Goal: Task Accomplishment & Management: Complete application form

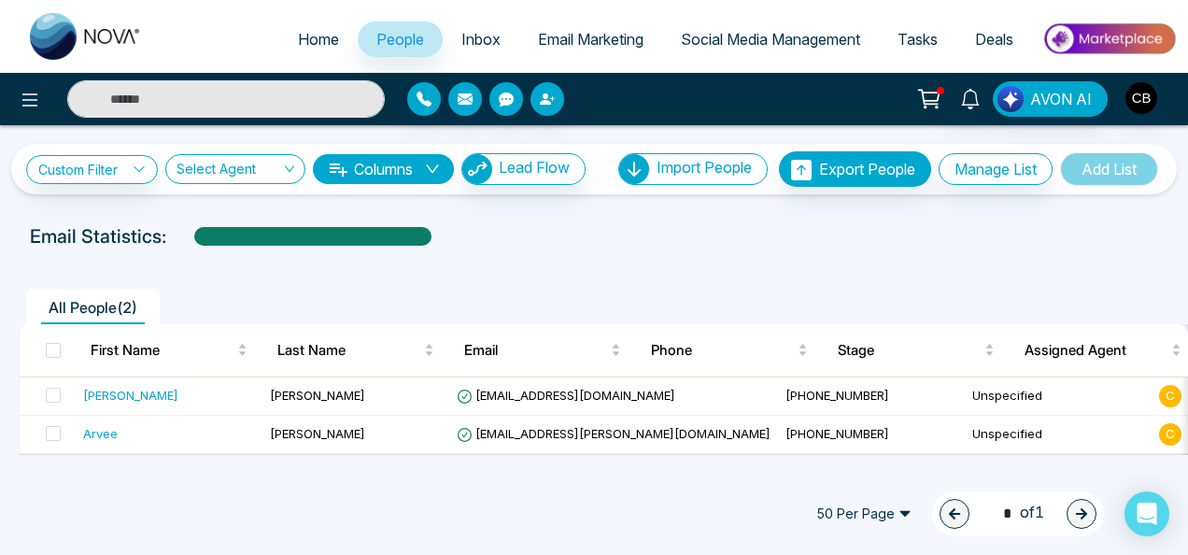
click at [110, 33] on img at bounding box center [86, 36] width 112 height 47
select select "*"
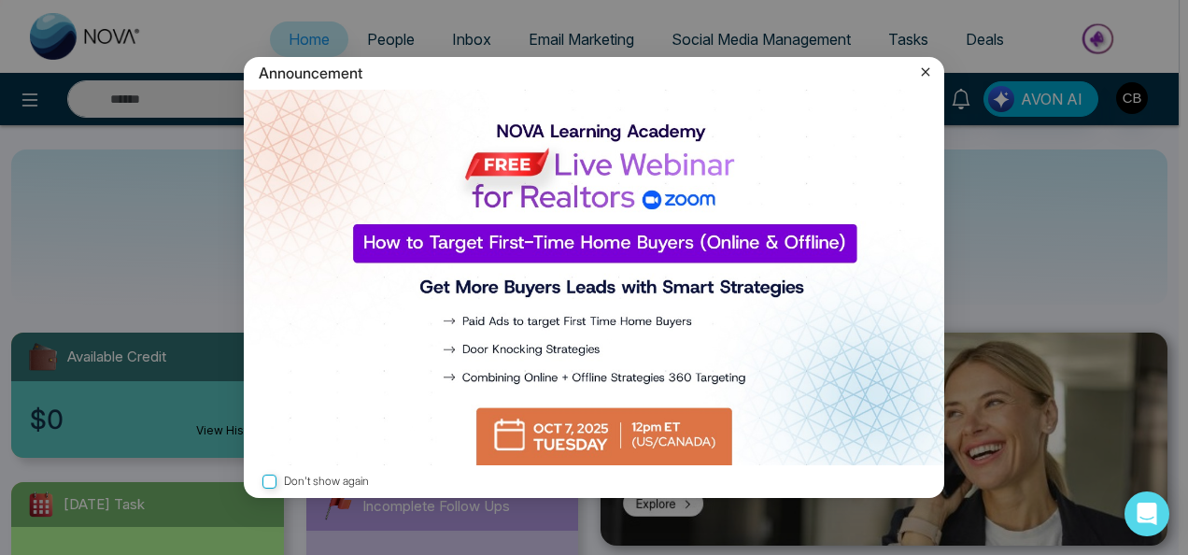
click at [925, 77] on icon at bounding box center [925, 72] width 19 height 19
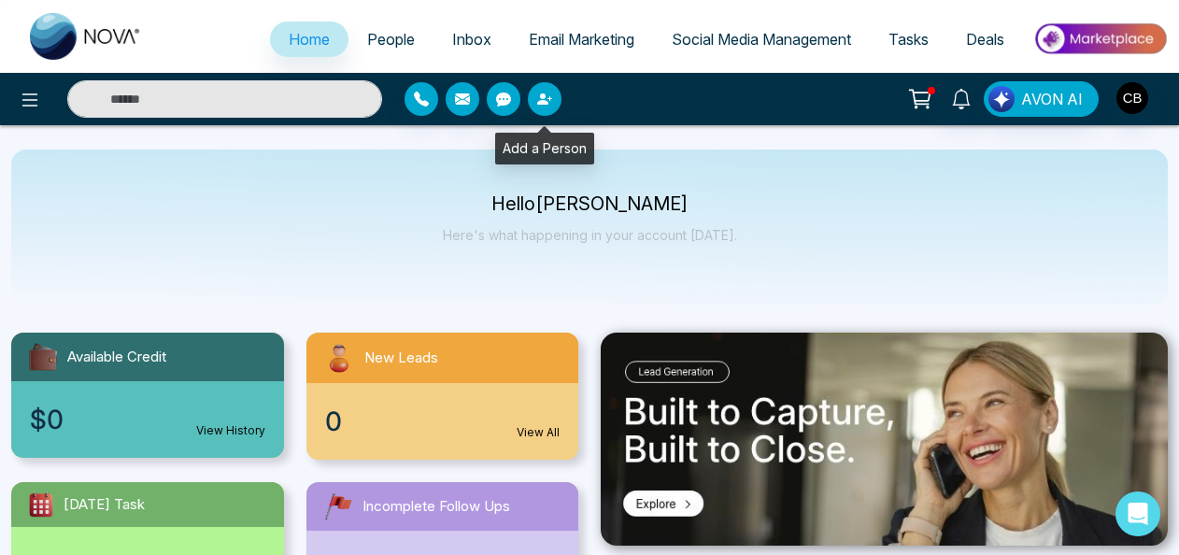
click at [538, 108] on button "button" at bounding box center [545, 99] width 34 height 34
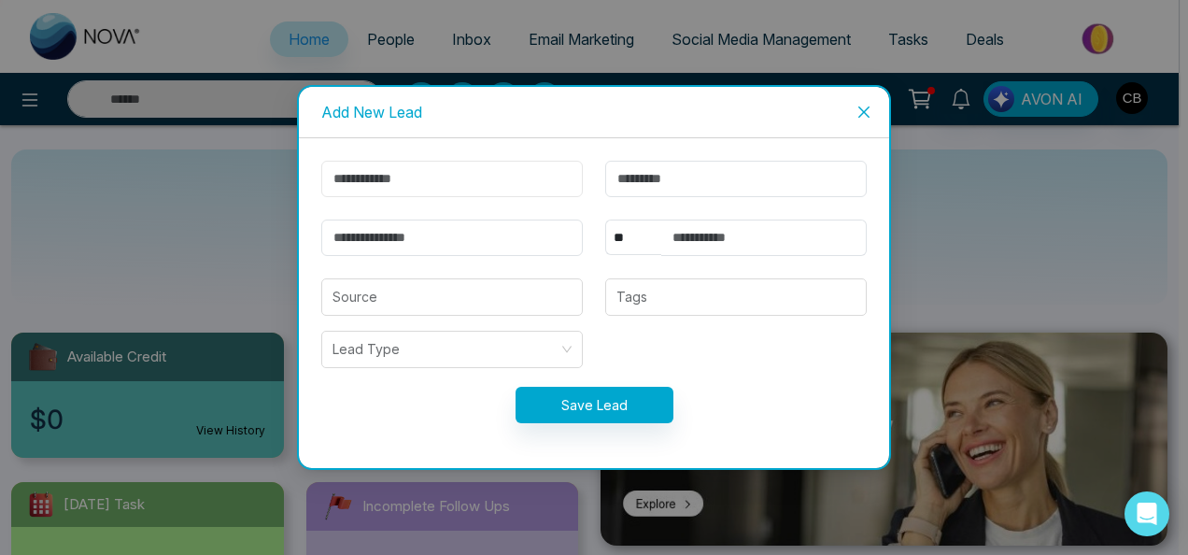
click at [493, 184] on input "text" at bounding box center [452, 179] width 262 height 36
type input "*****"
type input "*********"
click at [484, 247] on input "email" at bounding box center [452, 238] width 262 height 36
type input "**********"
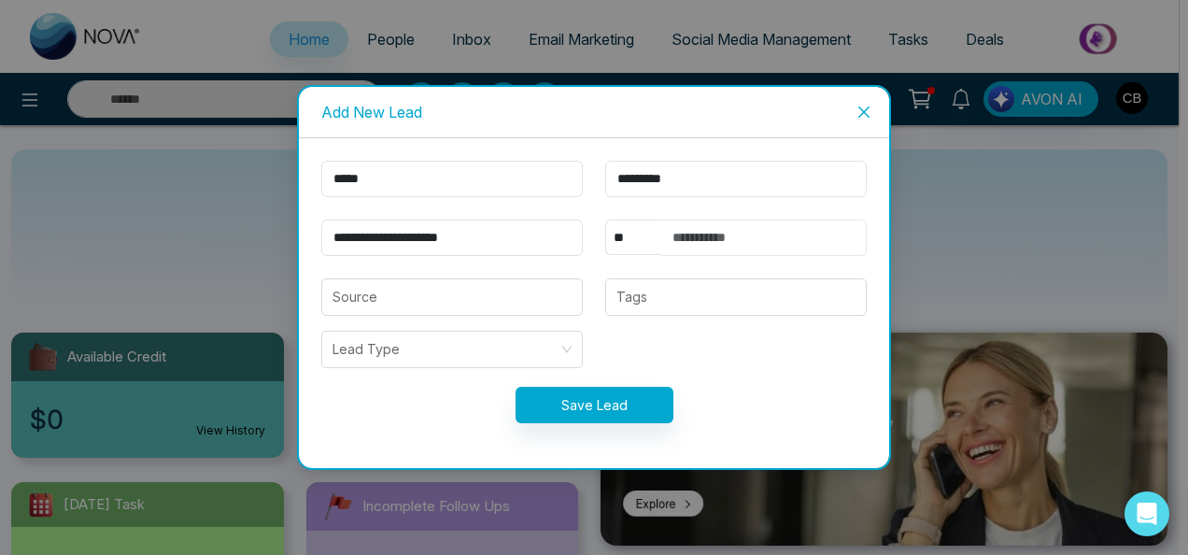
click at [680, 237] on input "text" at bounding box center [764, 238] width 206 height 36
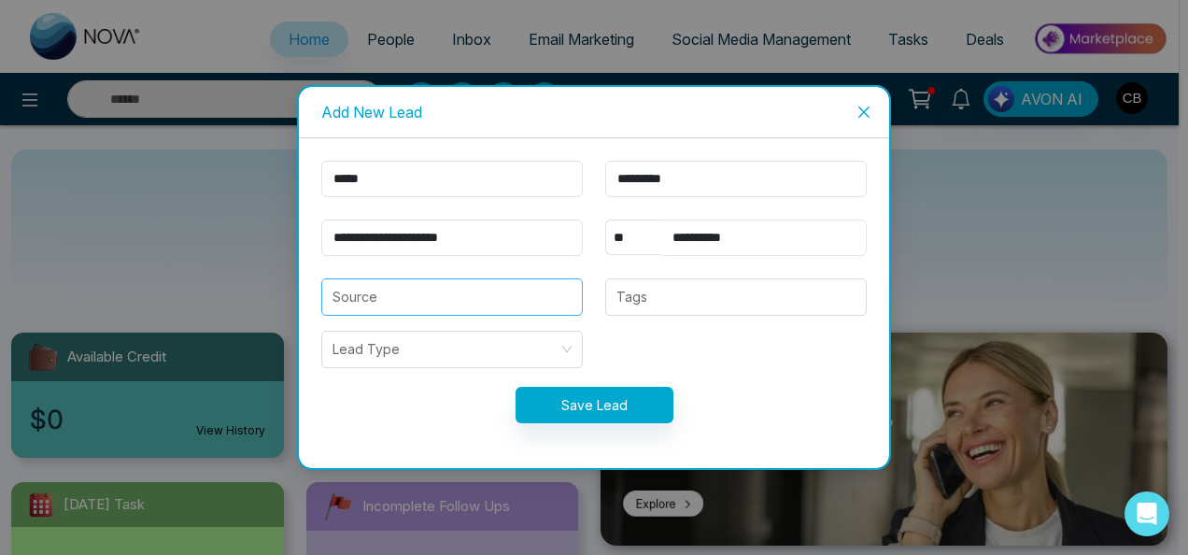
type input "**********"
click at [529, 296] on input "search" at bounding box center [452, 296] width 239 height 35
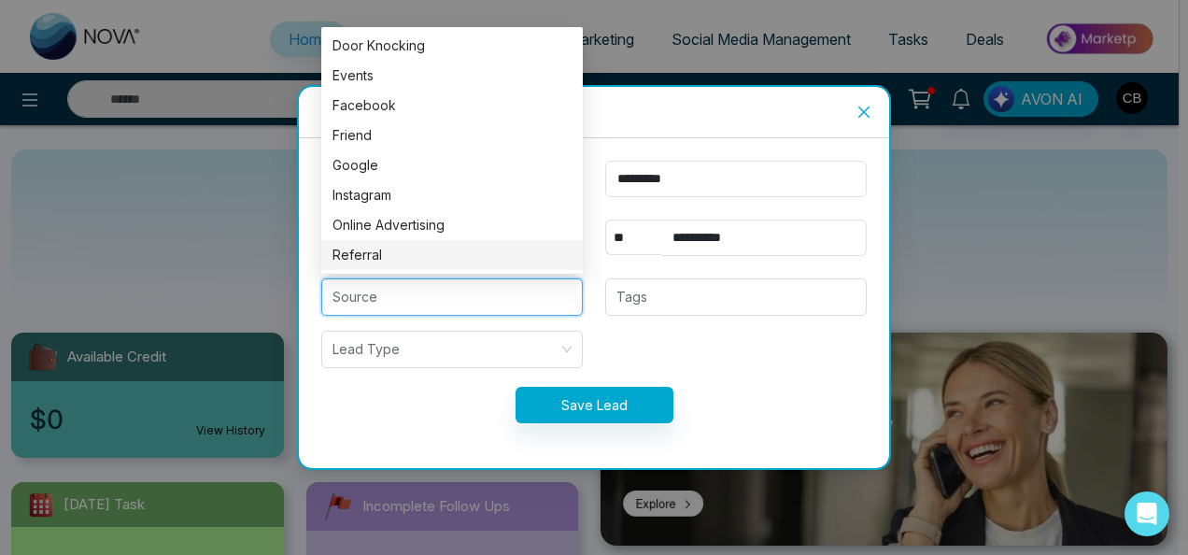
click at [461, 256] on div "Referral" at bounding box center [452, 255] width 239 height 21
type input "********"
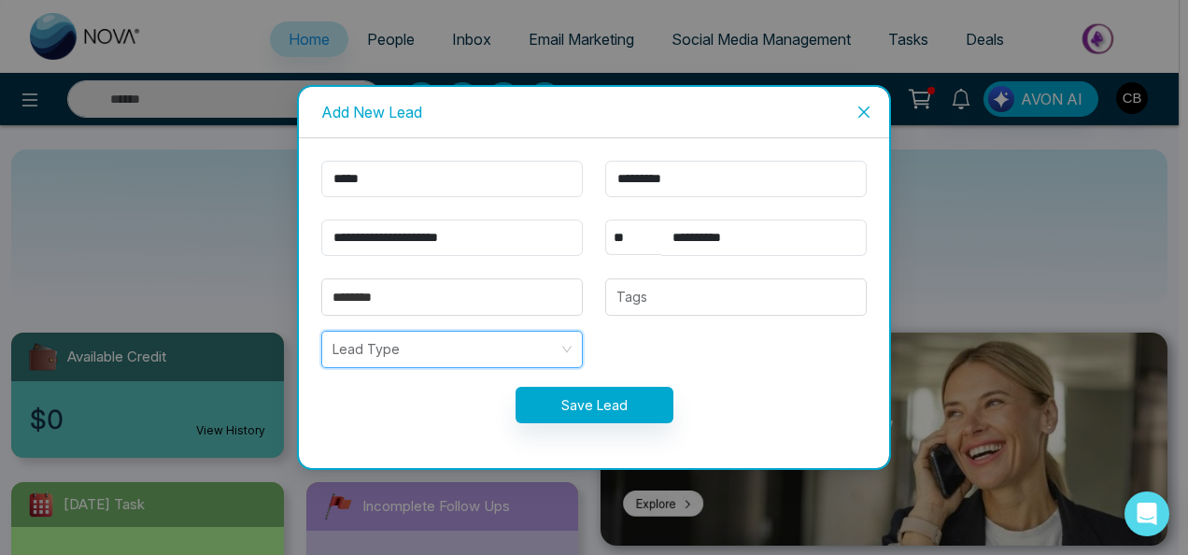
click at [450, 352] on input "search" at bounding box center [446, 349] width 226 height 35
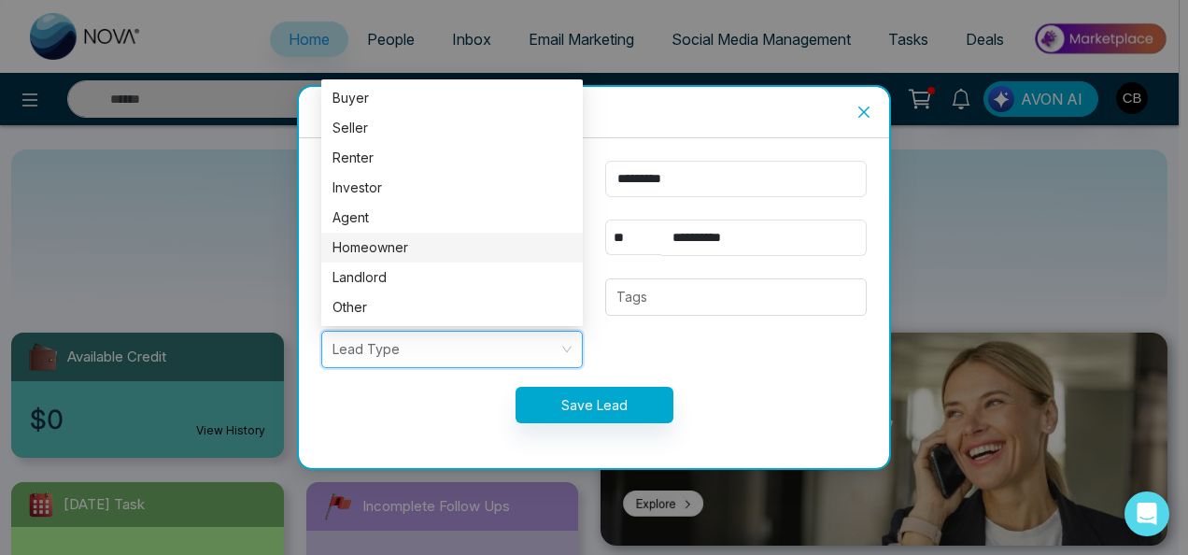
click at [493, 254] on div "Homeowner" at bounding box center [452, 247] width 239 height 21
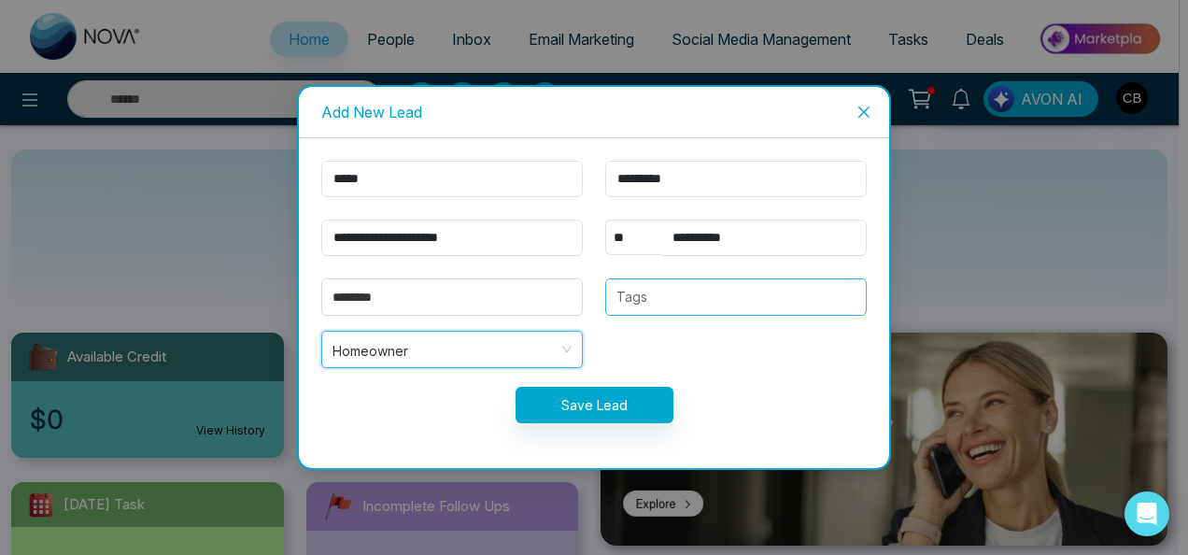
click at [712, 306] on div at bounding box center [736, 297] width 250 height 22
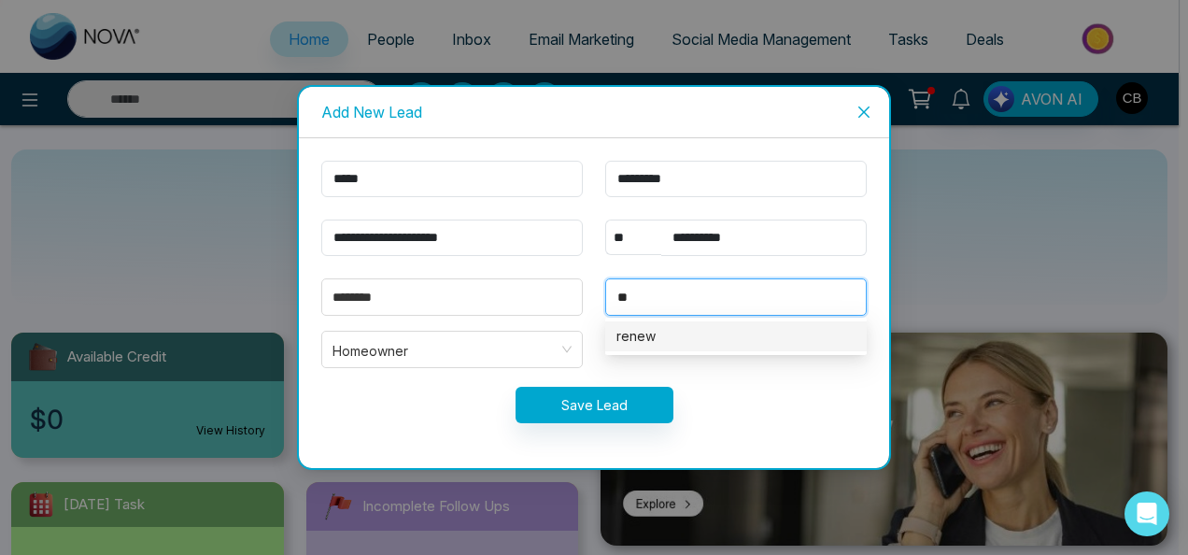
type input "*"
type input "*******"
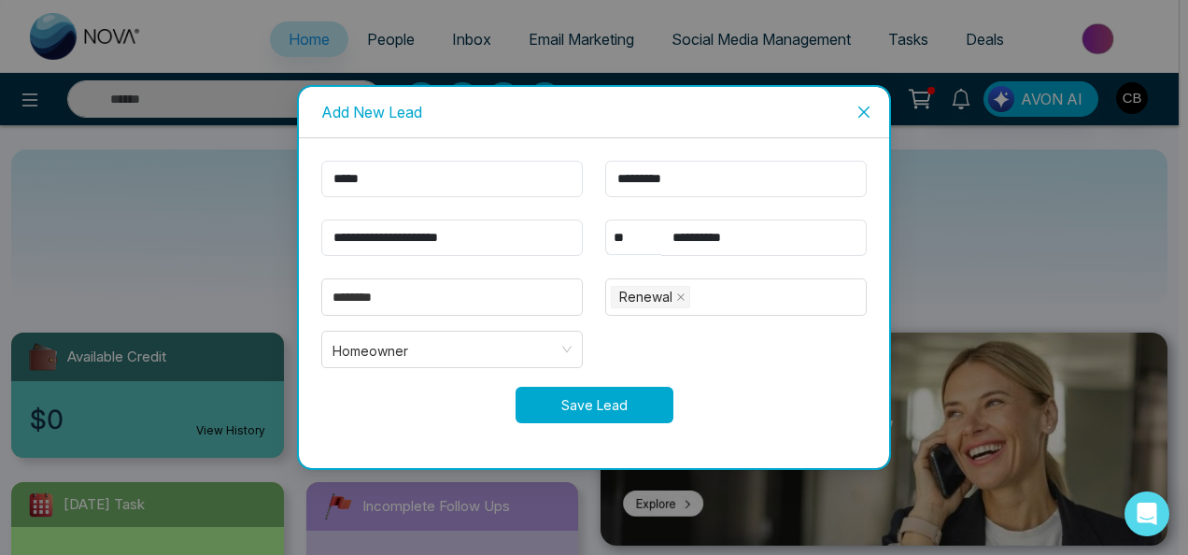
click at [629, 411] on button "Save Lead" at bounding box center [595, 405] width 158 height 36
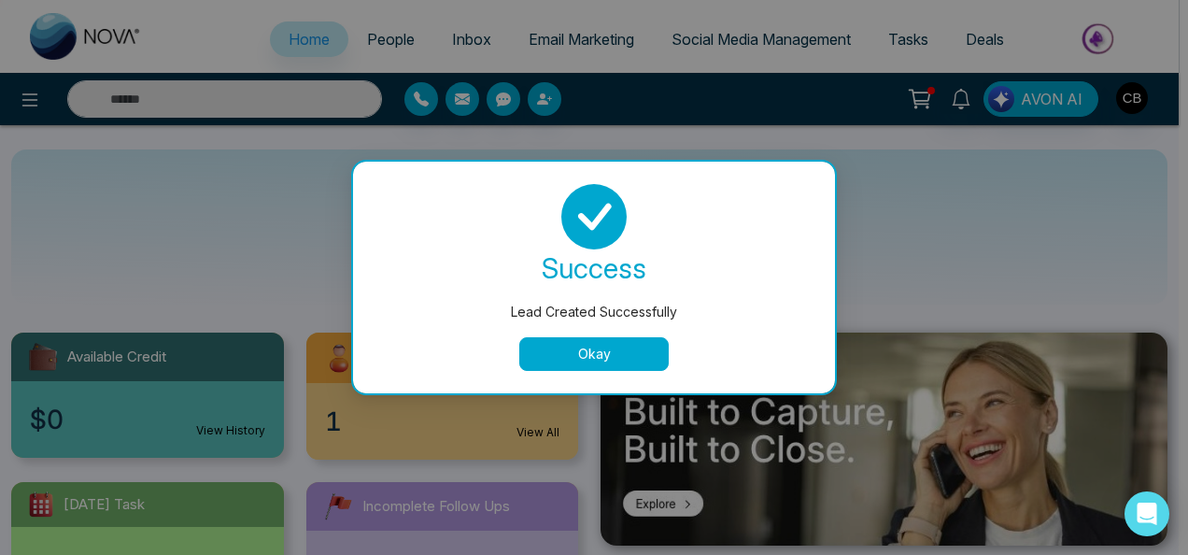
click at [631, 343] on button "Okay" at bounding box center [593, 354] width 149 height 34
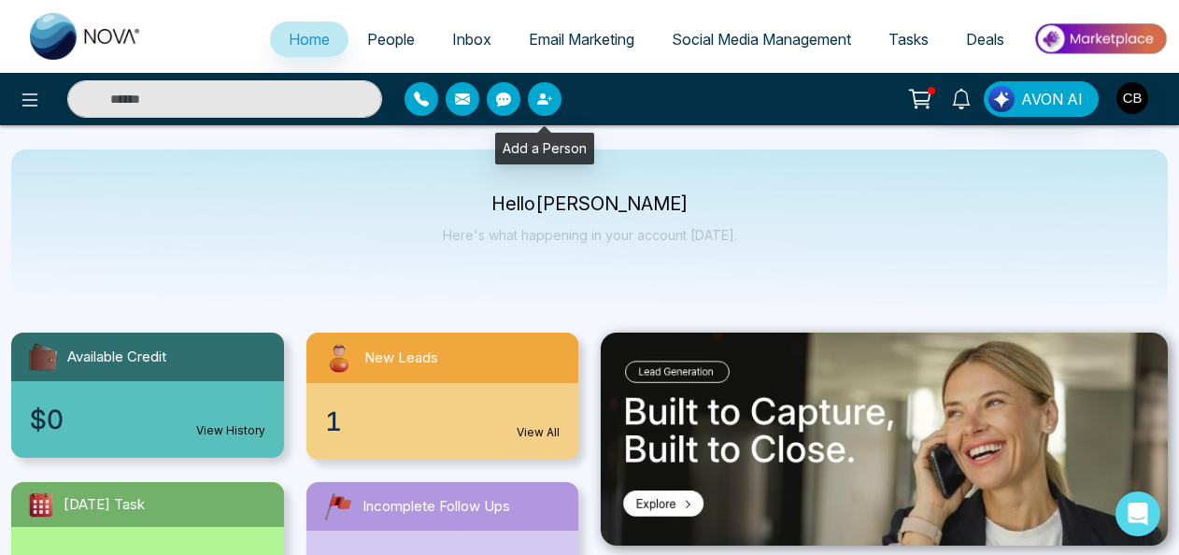
click at [546, 100] on icon "button" at bounding box center [544, 99] width 15 height 15
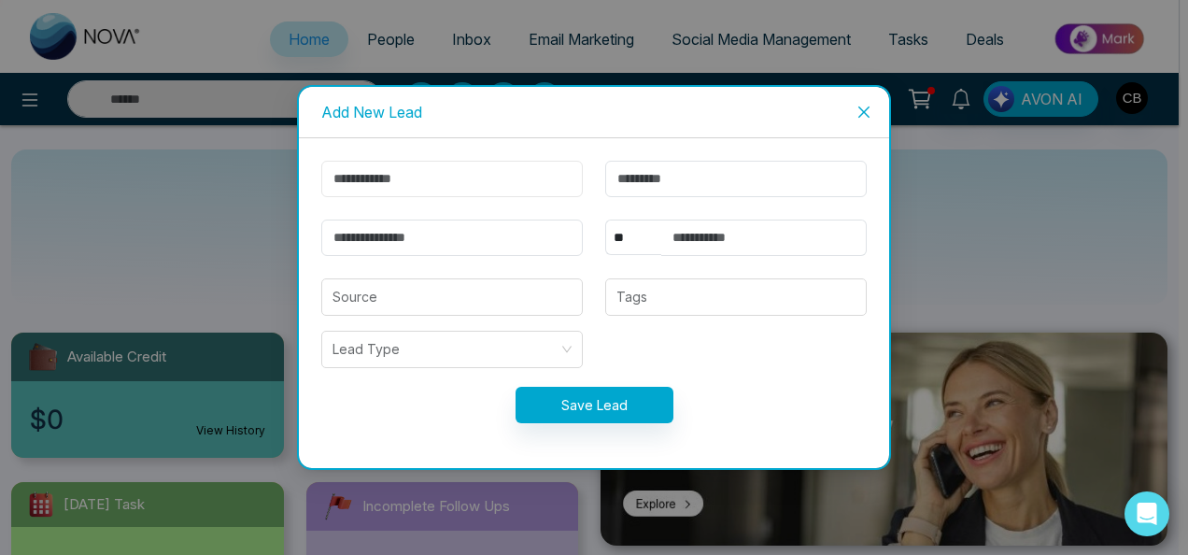
click at [493, 178] on input "text" at bounding box center [452, 179] width 262 height 36
type input "*****"
click at [645, 169] on input "text" at bounding box center [736, 179] width 262 height 36
type input "**********"
click at [413, 245] on input "email" at bounding box center [452, 238] width 262 height 36
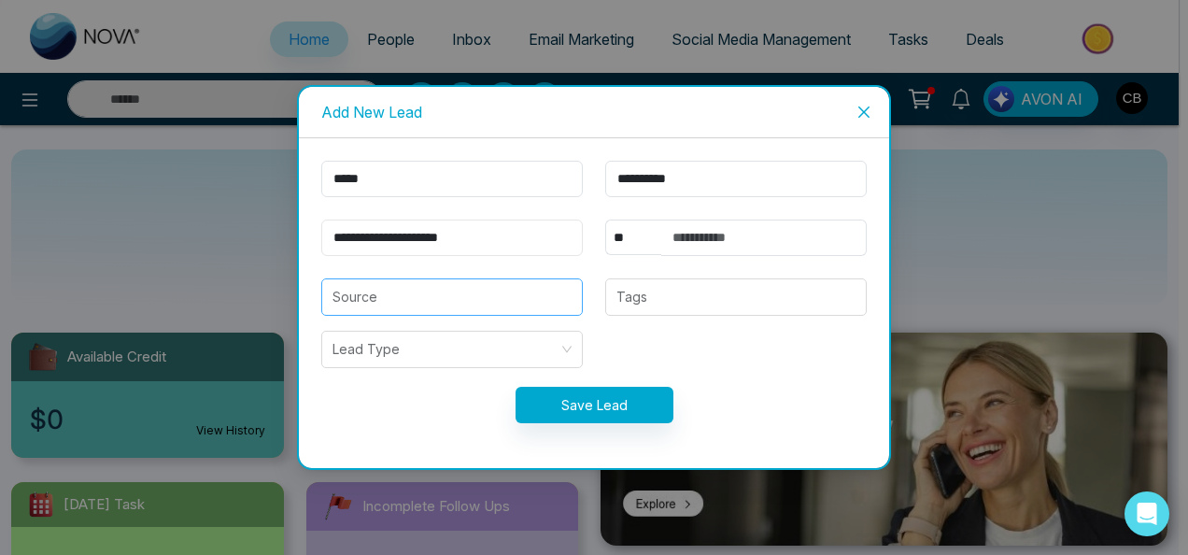
type input "**********"
click at [402, 290] on input "search" at bounding box center [452, 296] width 239 height 35
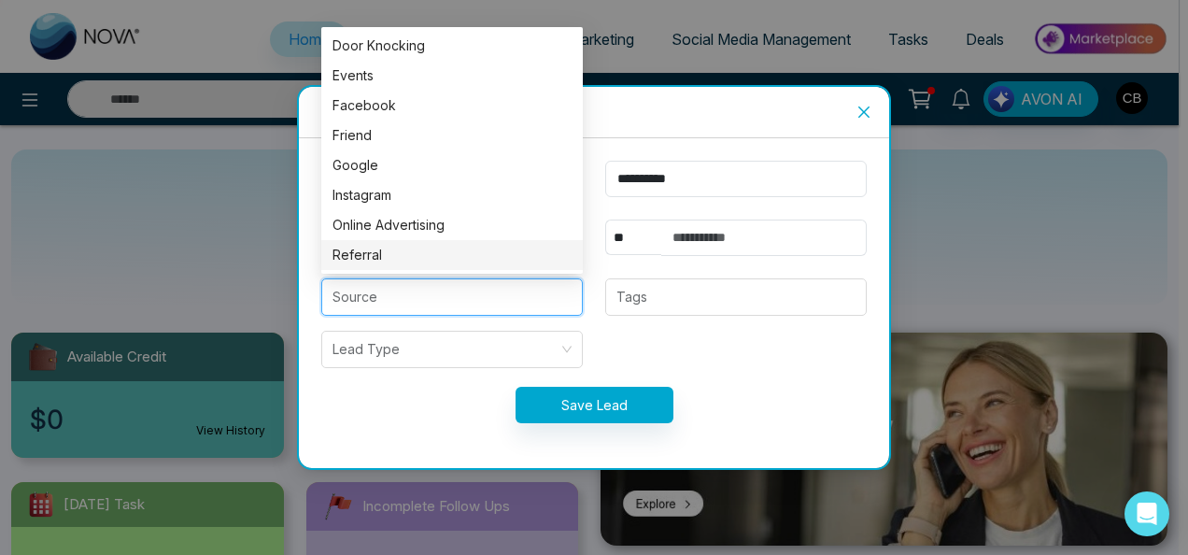
click at [402, 255] on div "Referral" at bounding box center [452, 255] width 239 height 21
type input "********"
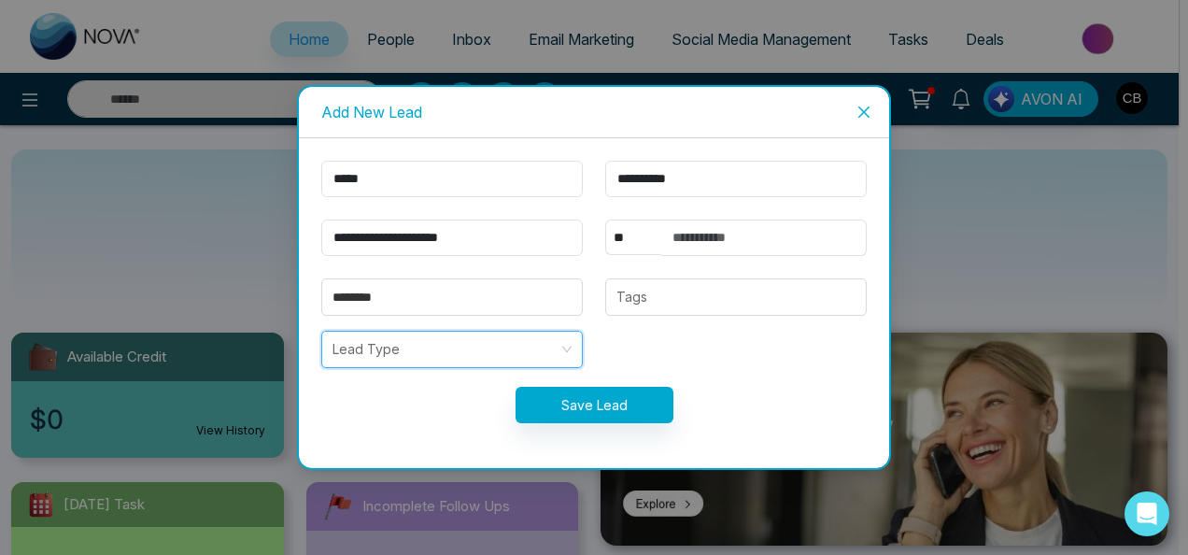
click at [431, 358] on input "search" at bounding box center [446, 349] width 226 height 35
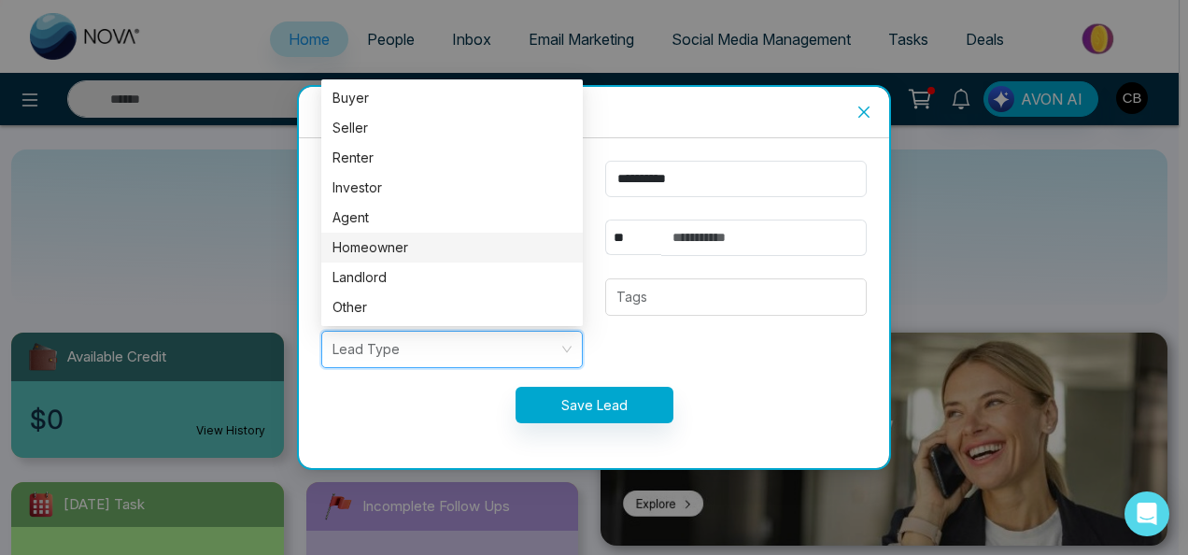
click at [453, 239] on div "Homeowner" at bounding box center [452, 247] width 239 height 21
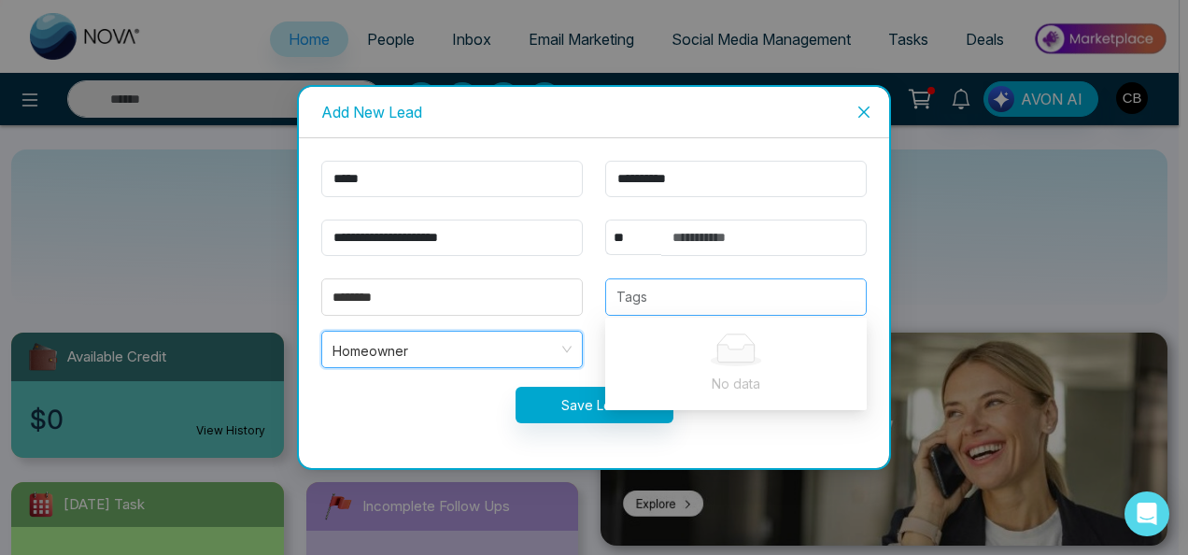
click at [708, 290] on div at bounding box center [736, 297] width 250 height 22
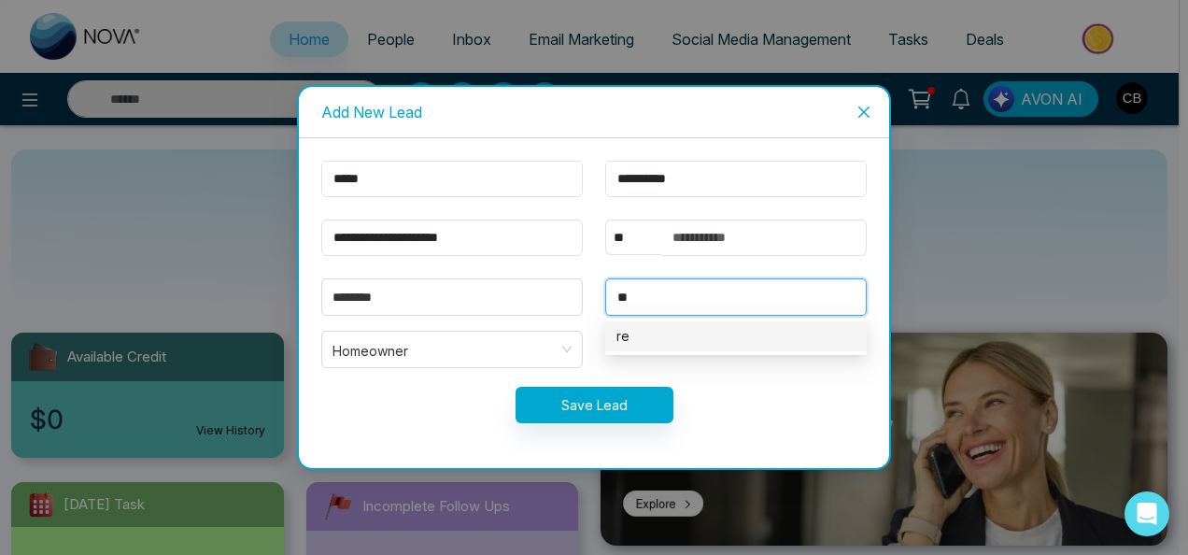
type input "*"
type input "*******"
click at [704, 345] on div "Renewal" at bounding box center [736, 336] width 239 height 21
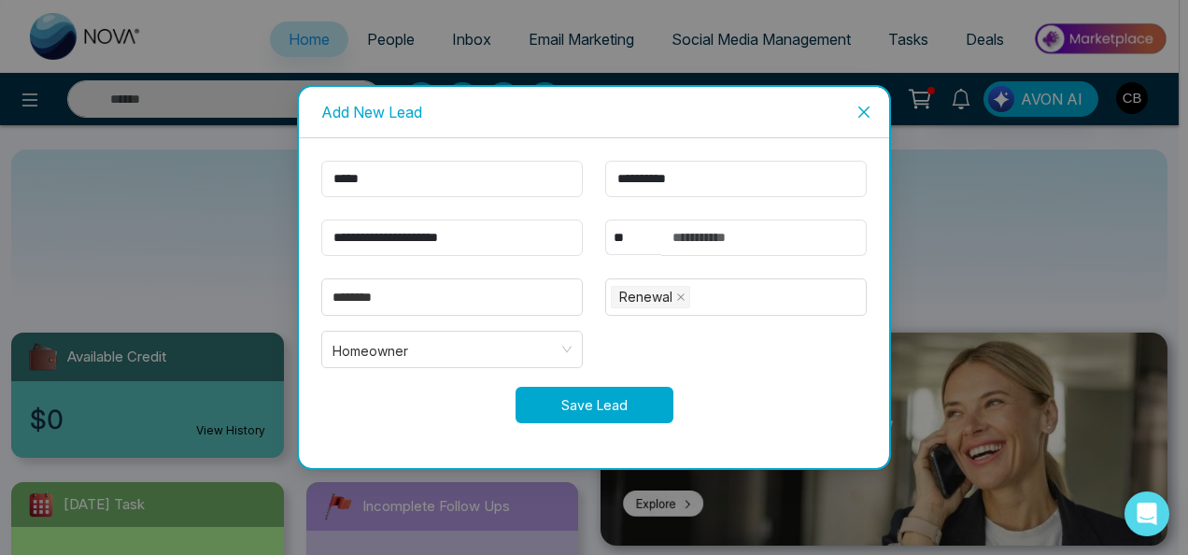
click at [603, 407] on button "Save Lead" at bounding box center [595, 405] width 158 height 36
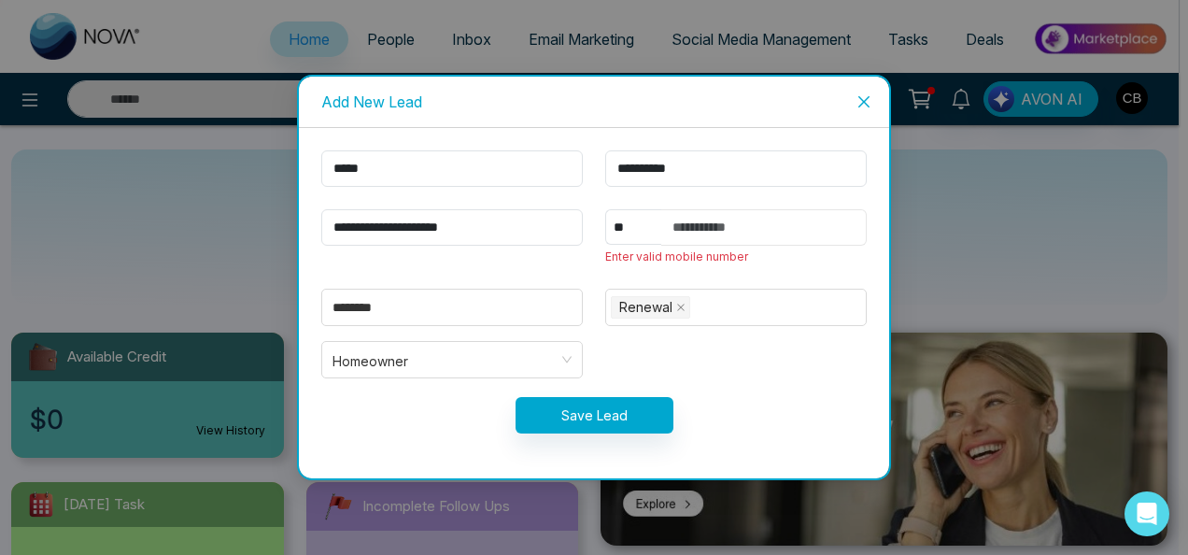
click at [691, 239] on input "text" at bounding box center [764, 227] width 206 height 36
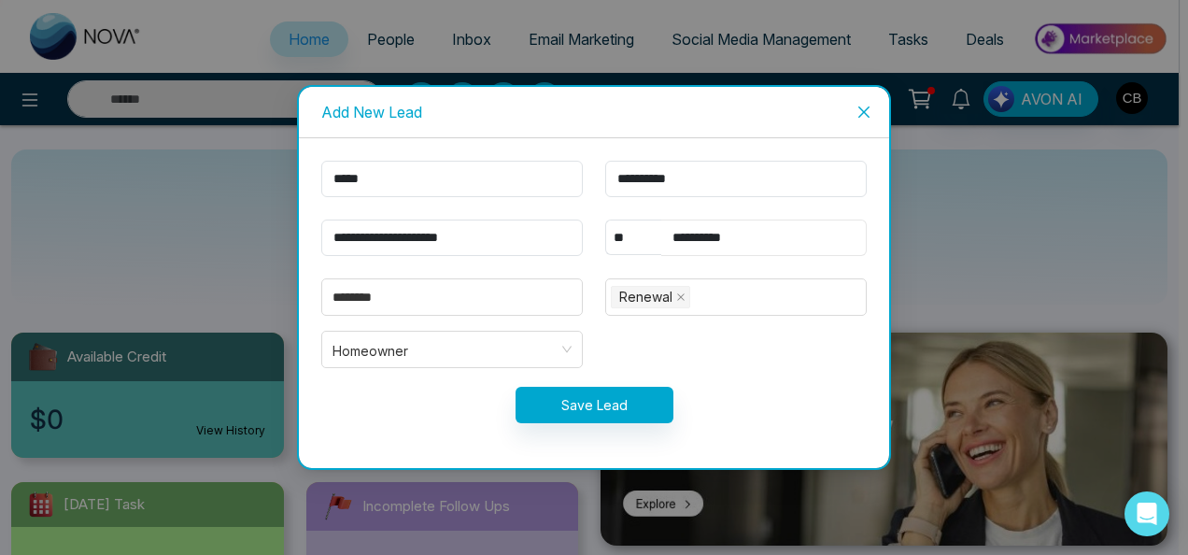
type input "**********"
click at [516, 387] on button "Save Lead" at bounding box center [595, 405] width 158 height 36
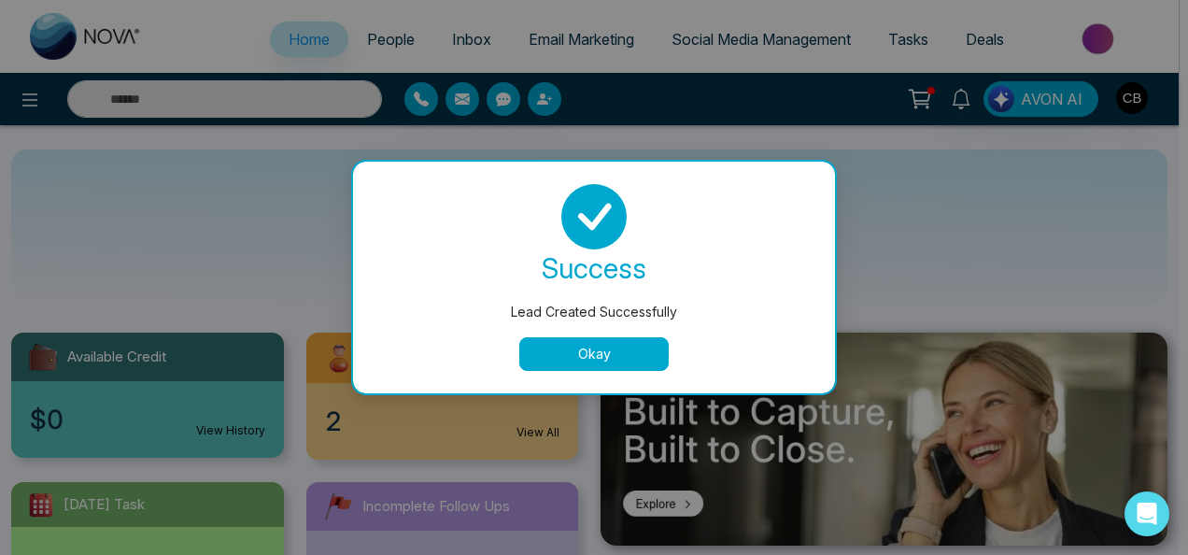
click at [630, 345] on button "Okay" at bounding box center [593, 354] width 149 height 34
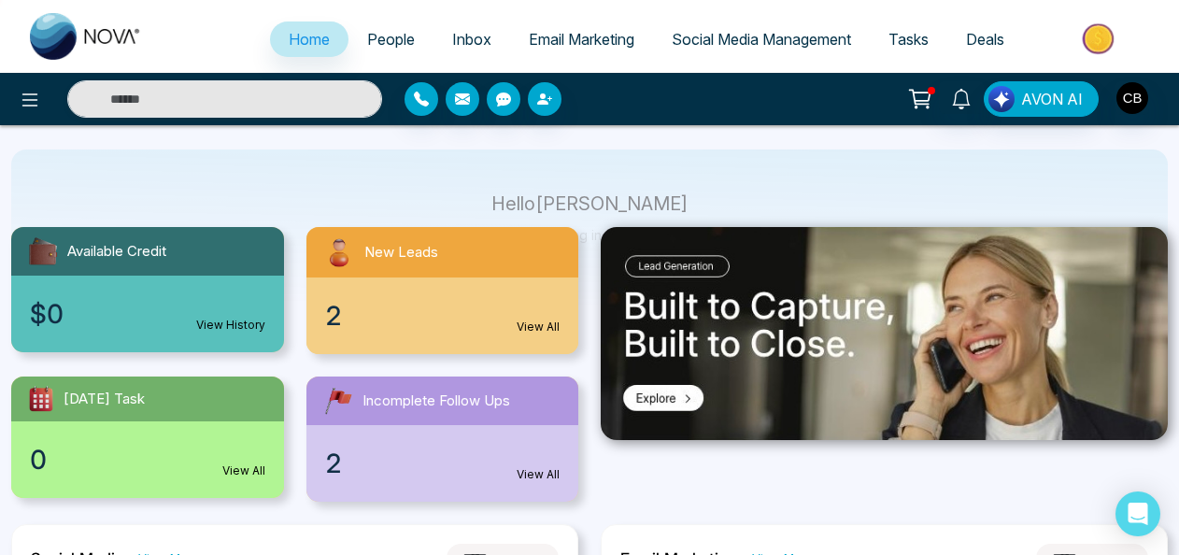
scroll to position [107, 0]
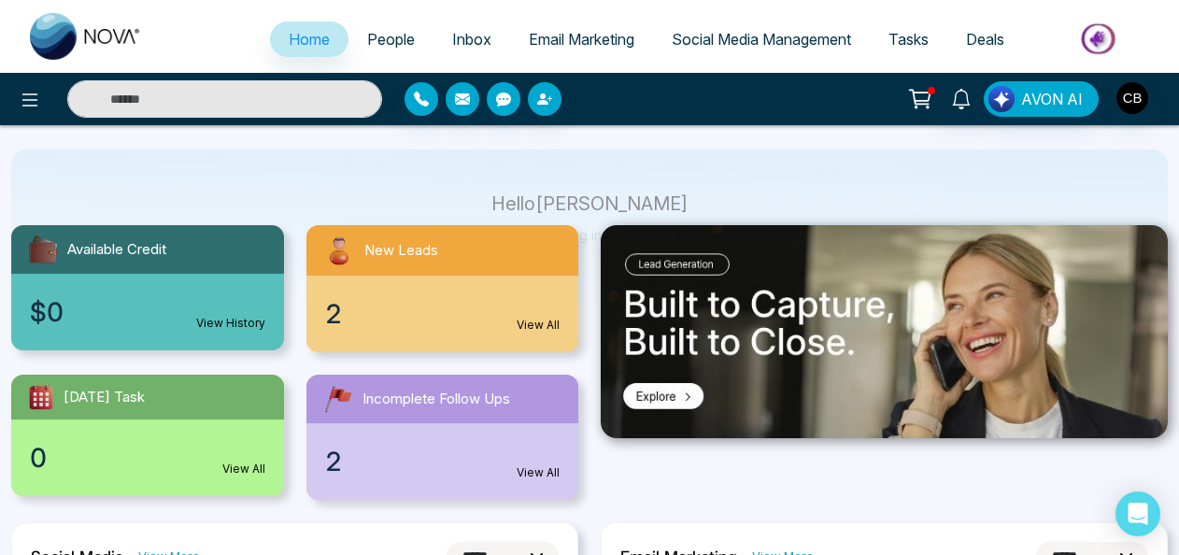
click at [501, 321] on div "2 View All" at bounding box center [442, 314] width 273 height 77
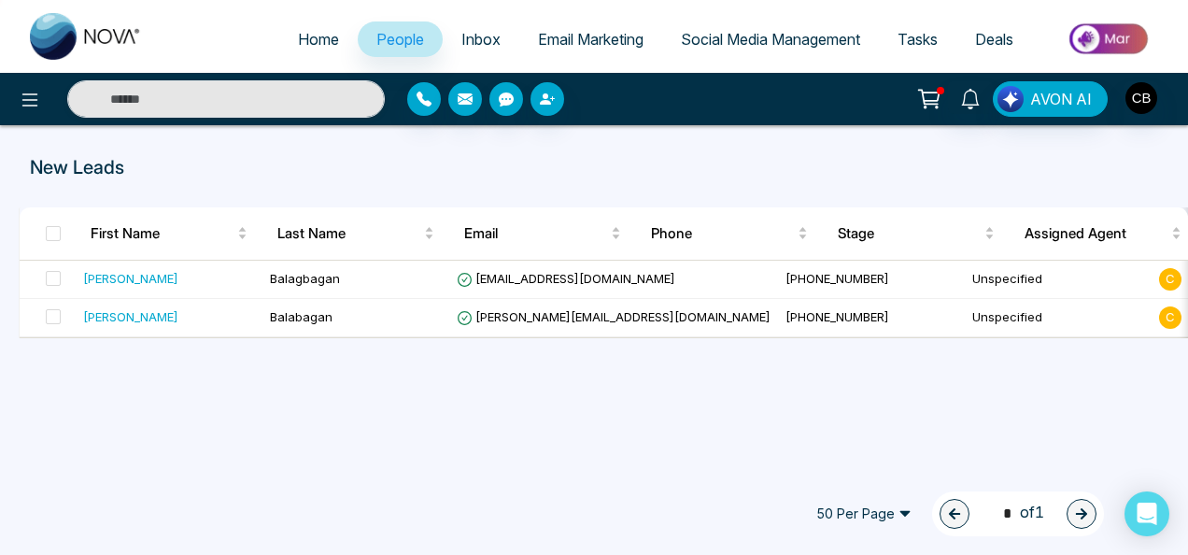
select select "*"
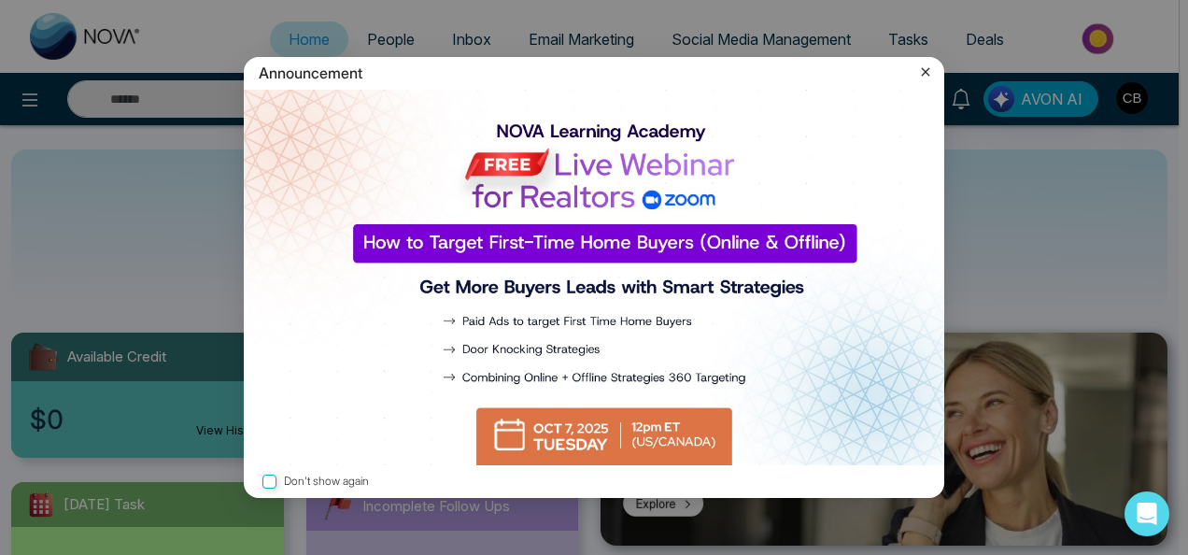
click at [930, 77] on icon at bounding box center [925, 72] width 19 height 19
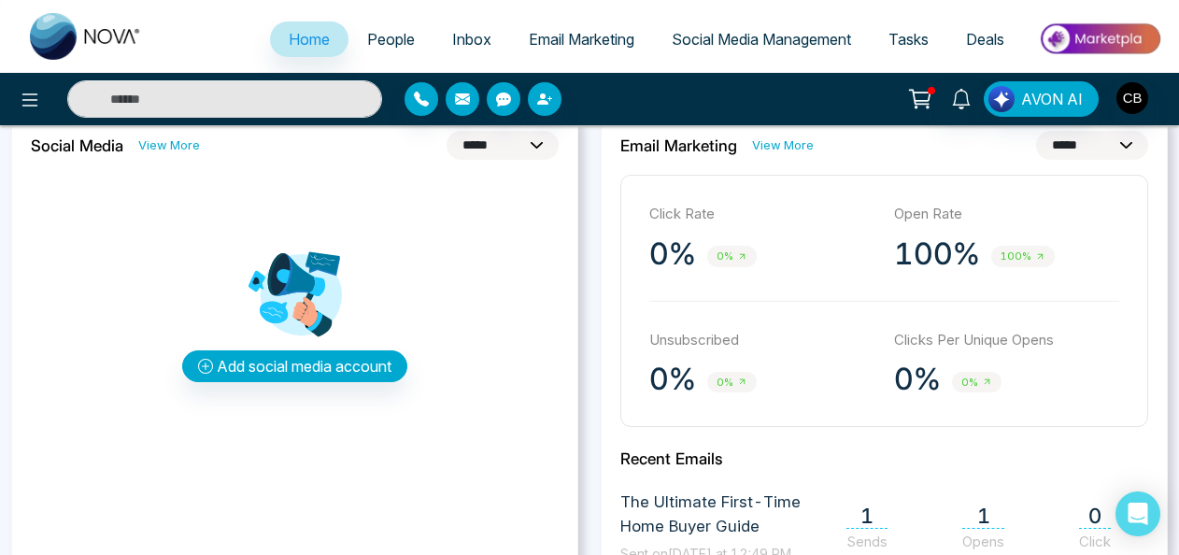
scroll to position [519, 0]
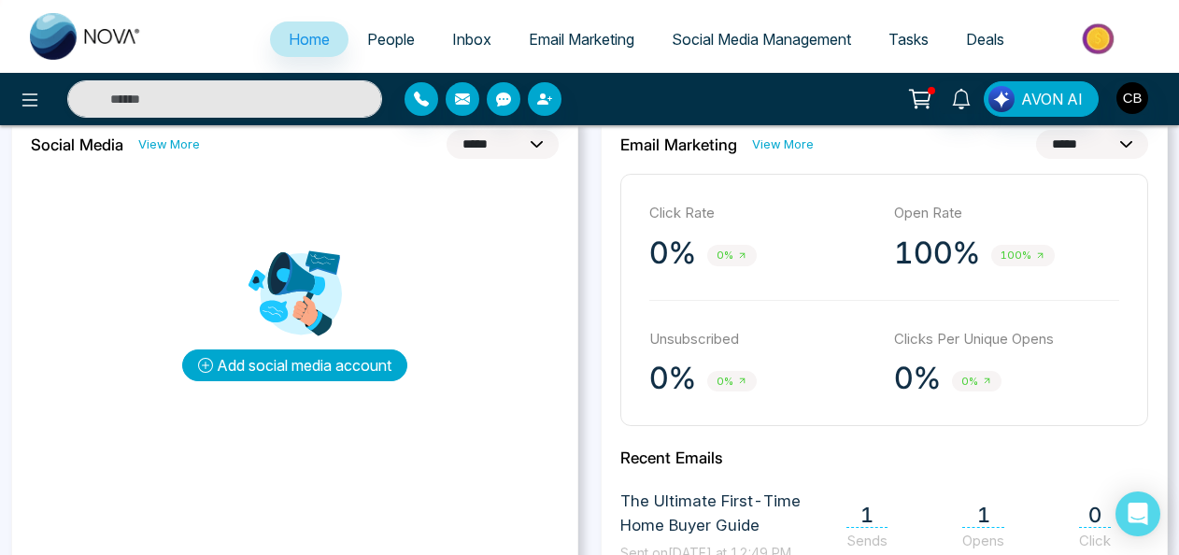
click at [336, 376] on button "Add social media account" at bounding box center [294, 365] width 225 height 32
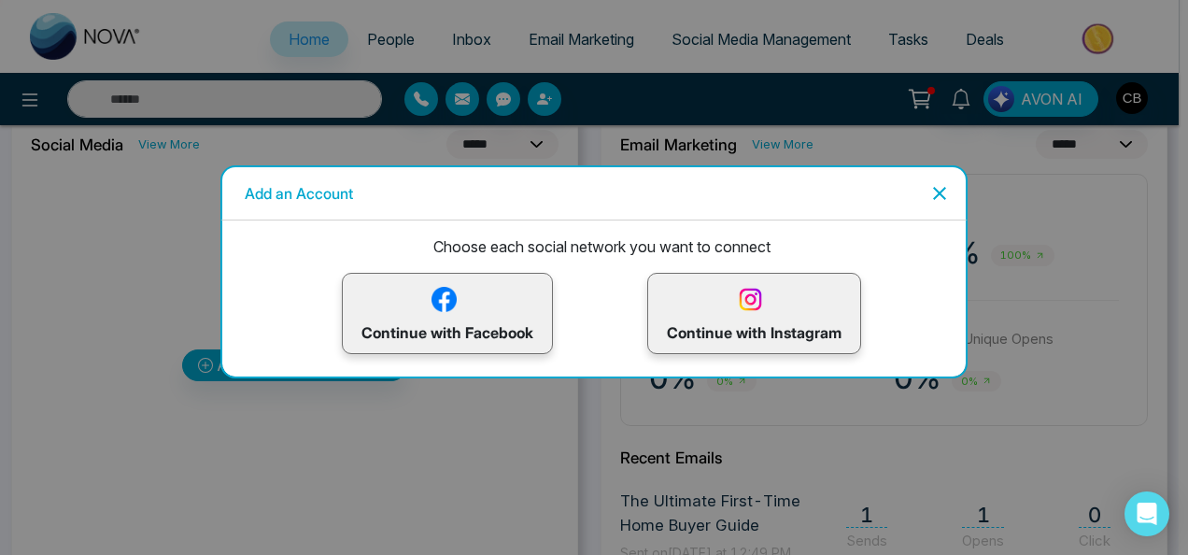
click at [773, 328] on p "Continue with Instagram" at bounding box center [754, 313] width 175 height 61
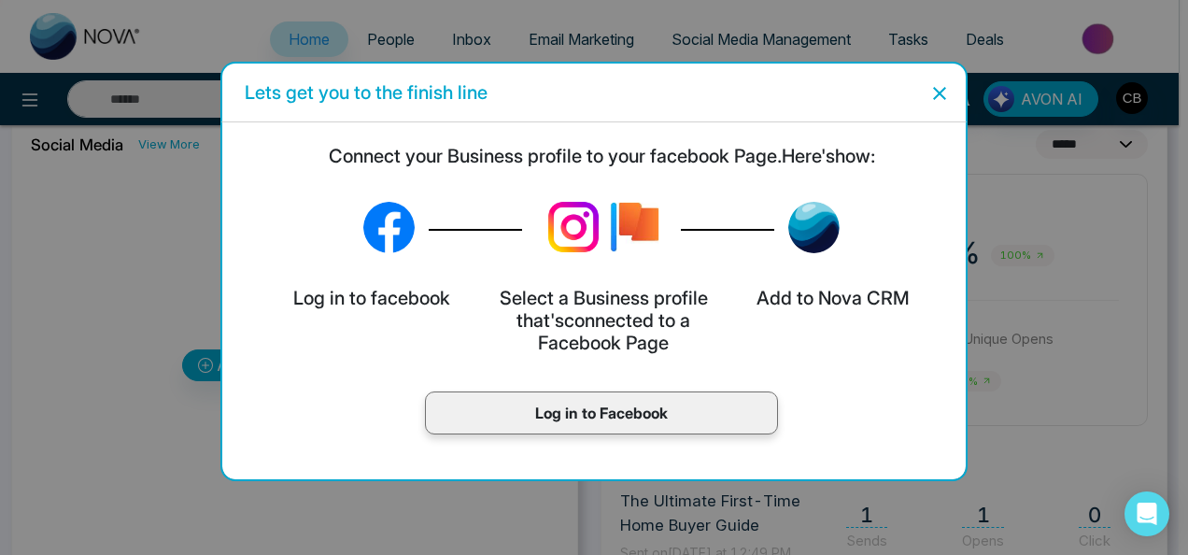
click at [659, 420] on p "Log in to Facebook" at bounding box center [602, 413] width 314 height 22
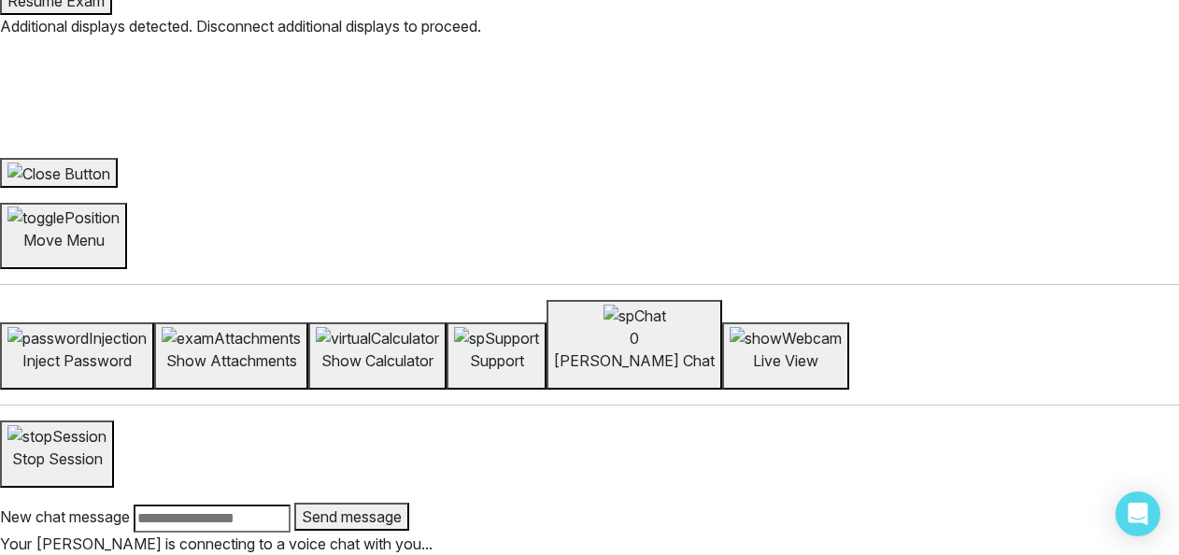
scroll to position [0, 0]
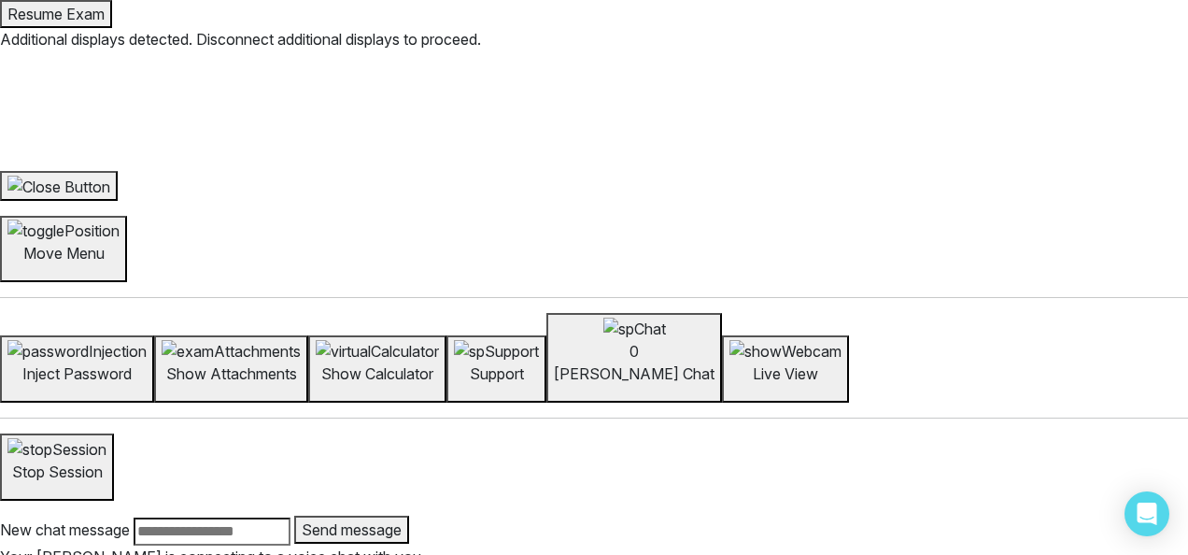
select select "*"
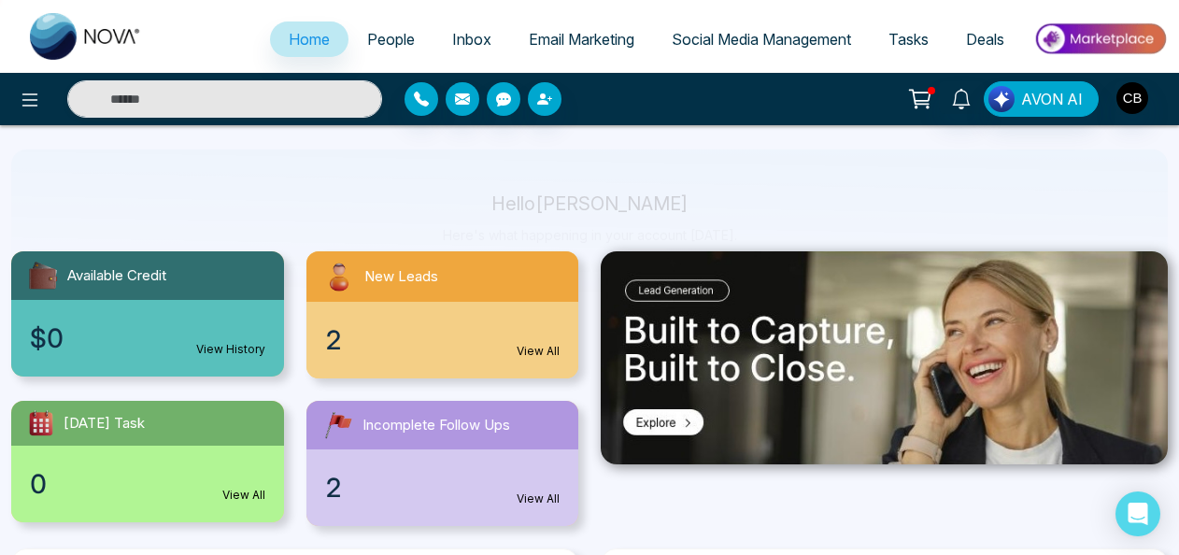
scroll to position [210, 0]
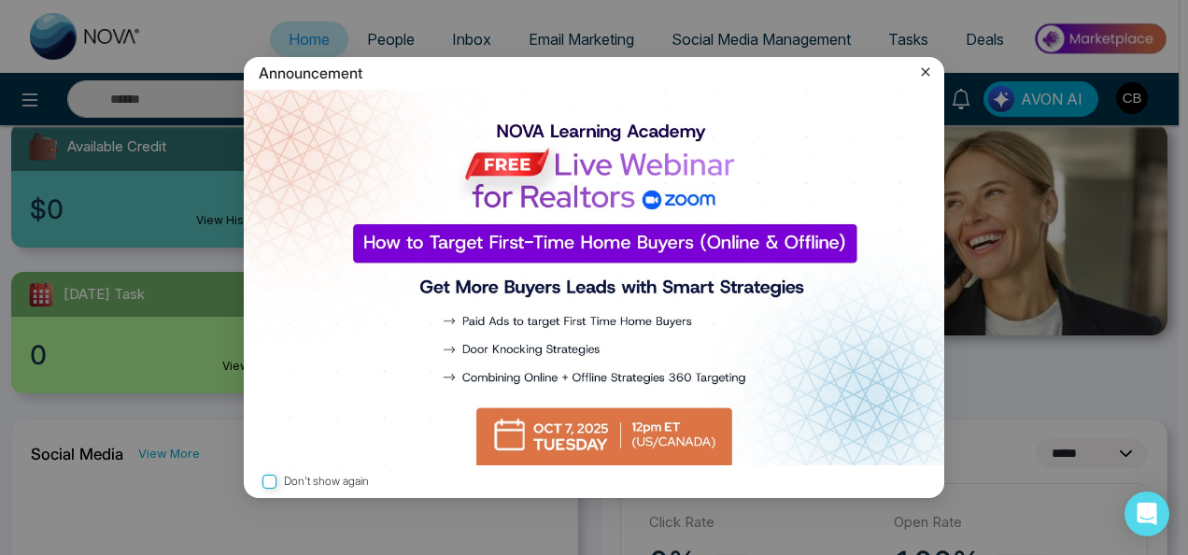
click at [925, 68] on icon at bounding box center [925, 72] width 19 height 19
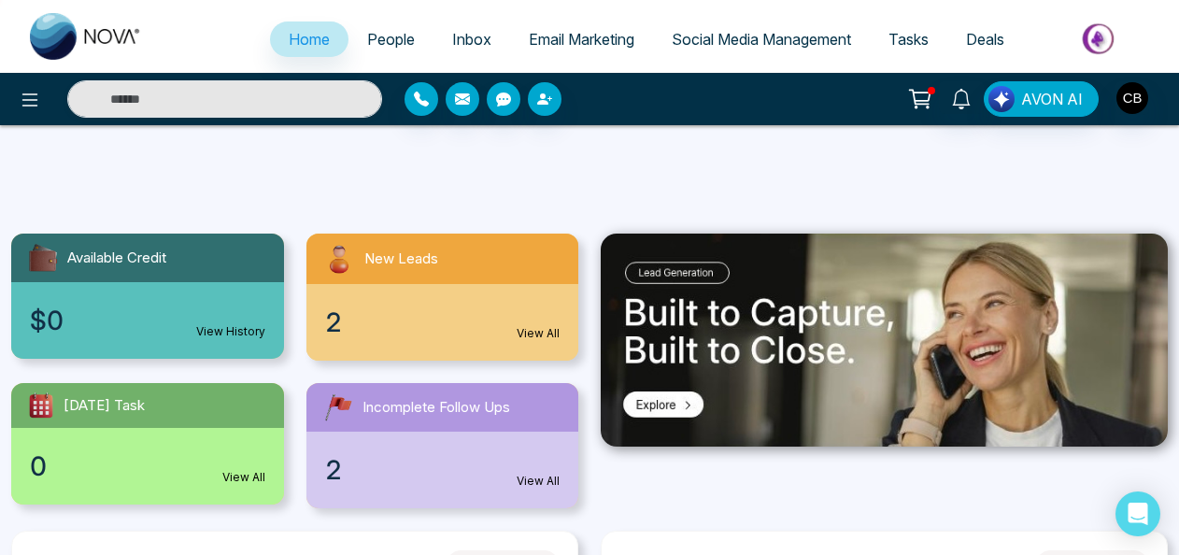
scroll to position [65, 0]
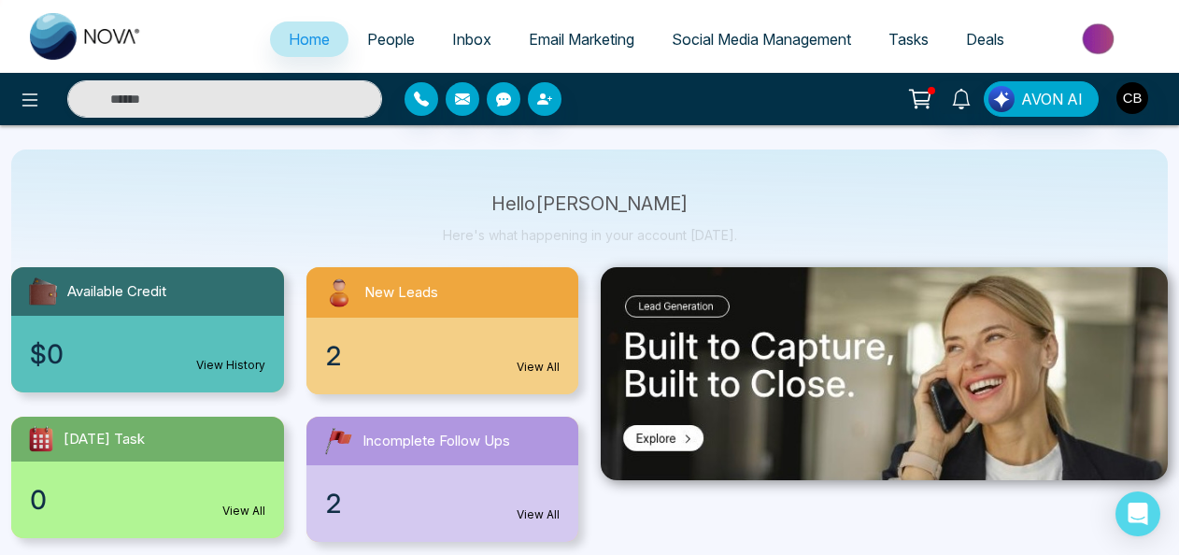
click at [584, 39] on span "Email Marketing" at bounding box center [582, 39] width 106 height 19
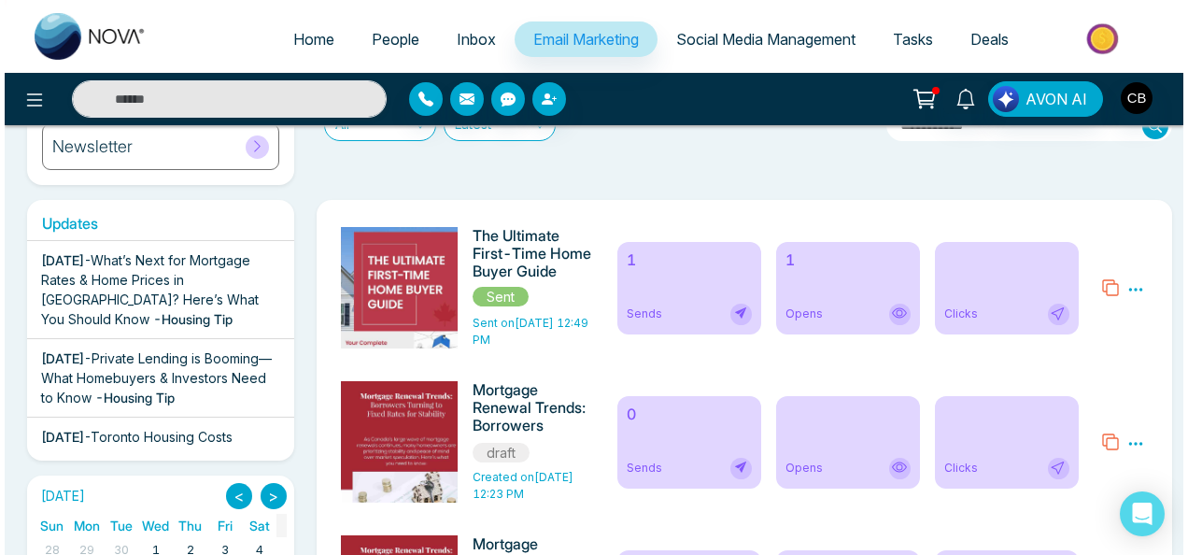
scroll to position [307, 0]
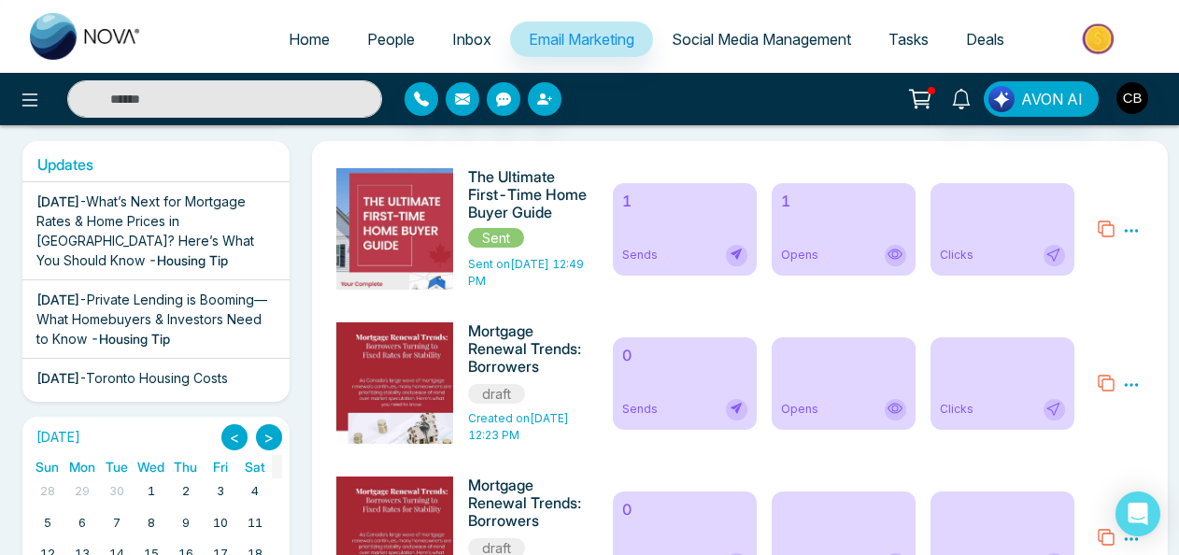
click at [541, 355] on h6 "Mortgage Renewal Trends: Borrowers Turning to Fixed Rates for Stability" at bounding box center [529, 350] width 122 height 56
click at [677, 401] on div "Sends" at bounding box center [684, 409] width 125 height 21
click at [1136, 377] on icon at bounding box center [1131, 384] width 17 height 17
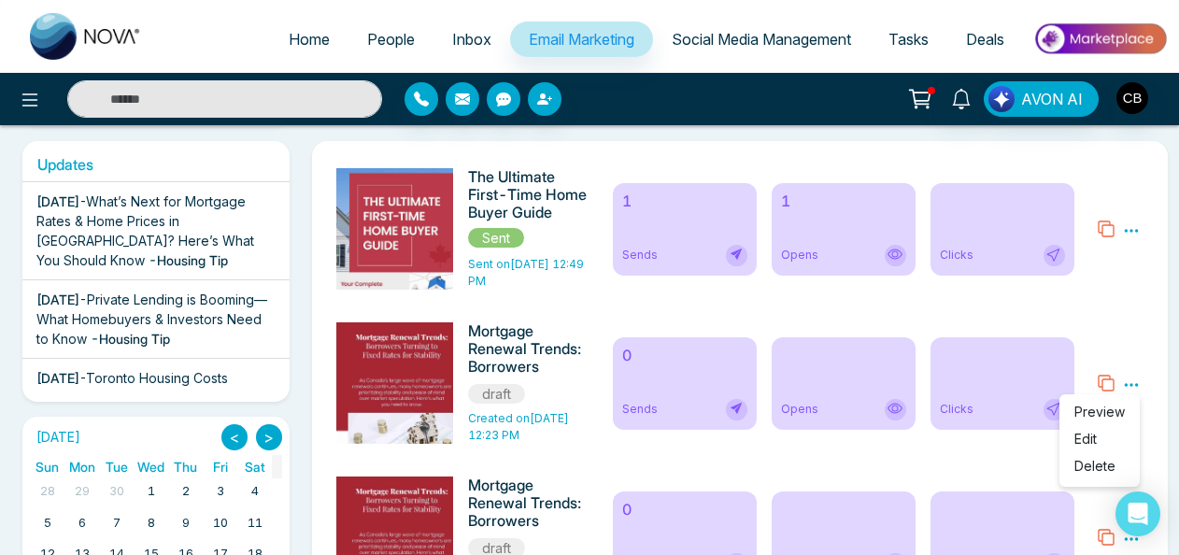
click at [1090, 410] on span "Preview" at bounding box center [1099, 412] width 50 height 16
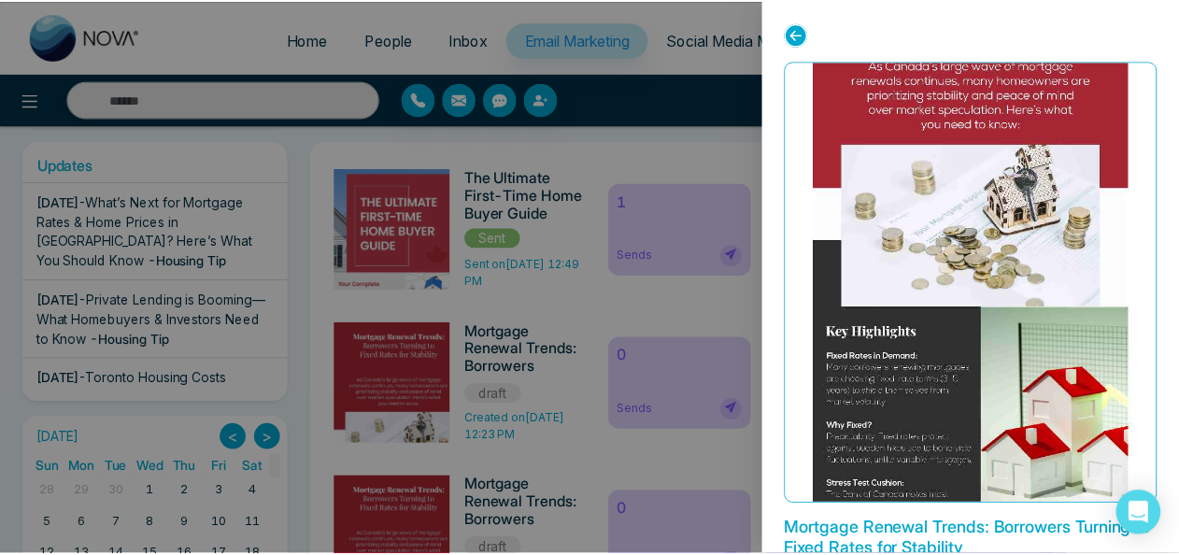
scroll to position [156, 0]
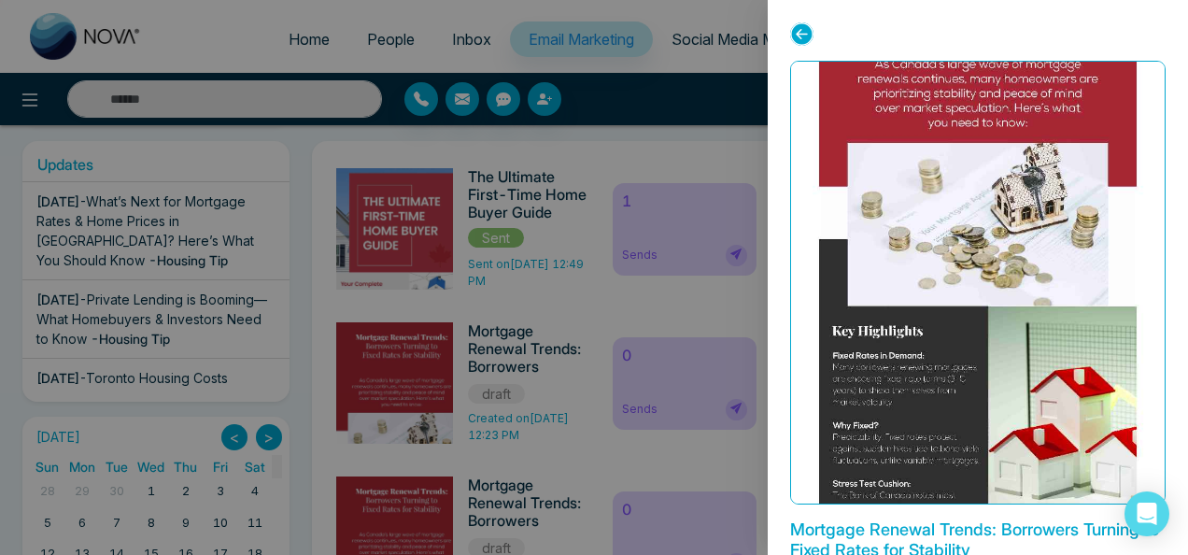
click at [1003, 276] on img at bounding box center [977, 547] width 635 height 1248
click at [708, 467] on div at bounding box center [594, 277] width 1188 height 555
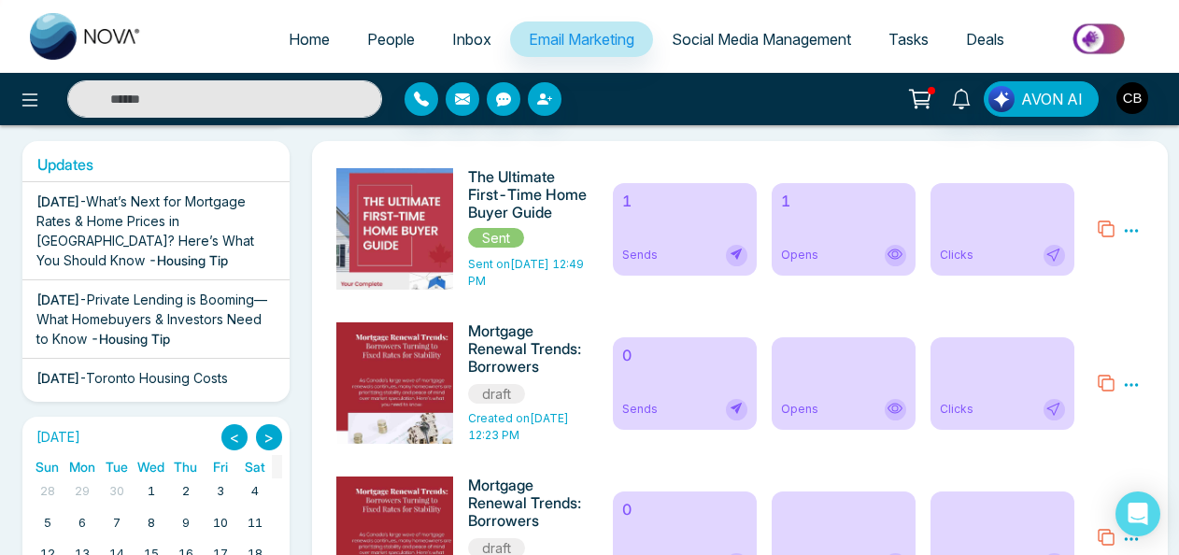
click at [1128, 383] on icon at bounding box center [1131, 384] width 17 height 17
click at [1093, 446] on link "Edit" at bounding box center [1085, 439] width 22 height 16
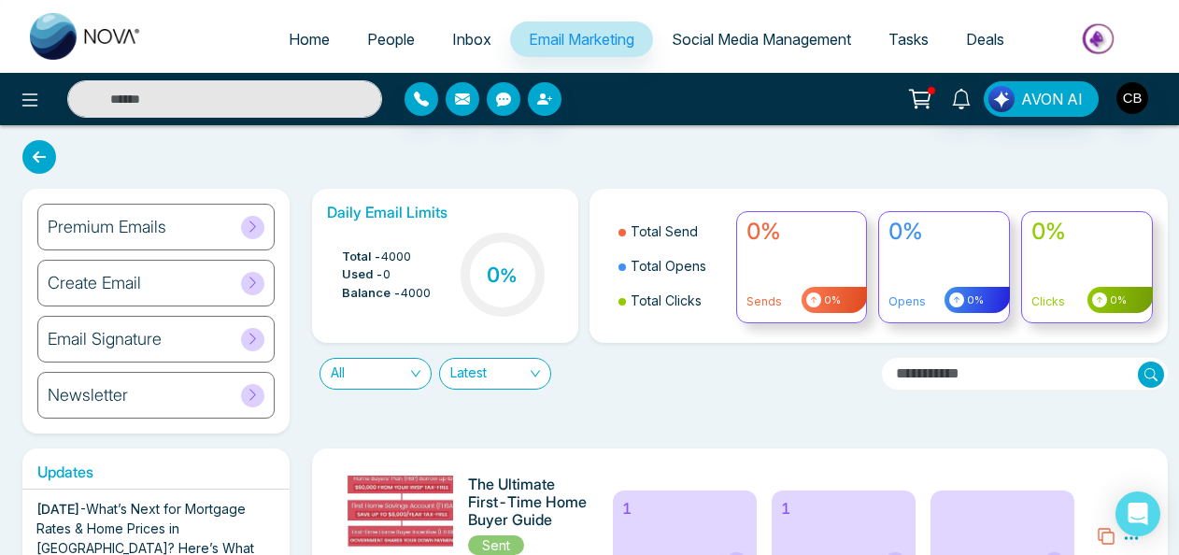
click at [155, 392] on div "Newsletter" at bounding box center [155, 395] width 237 height 47
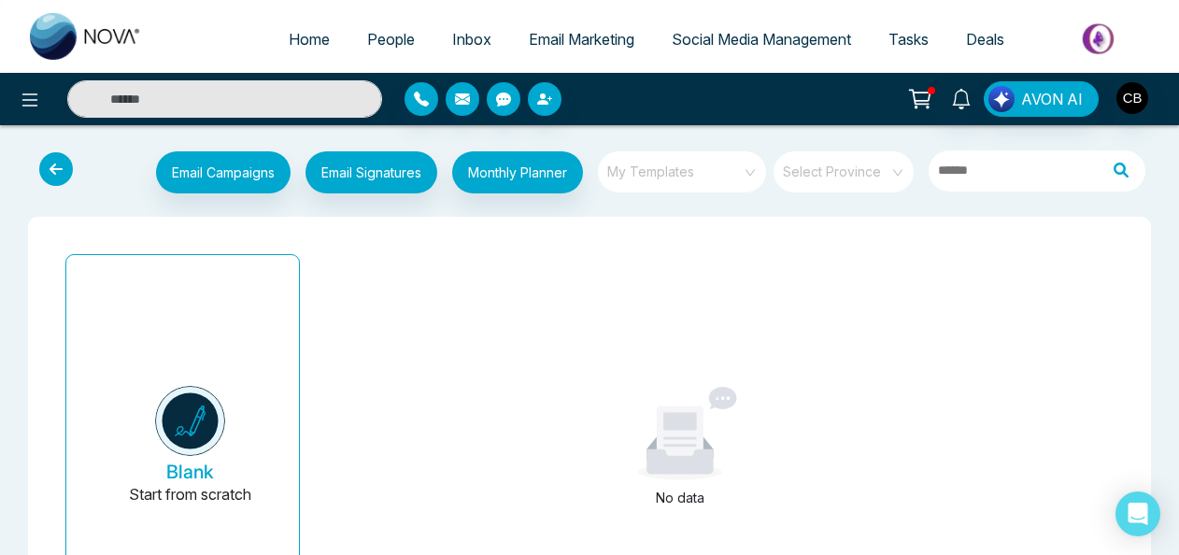
click at [658, 164] on span "My Templates" at bounding box center [683, 172] width 152 height 28
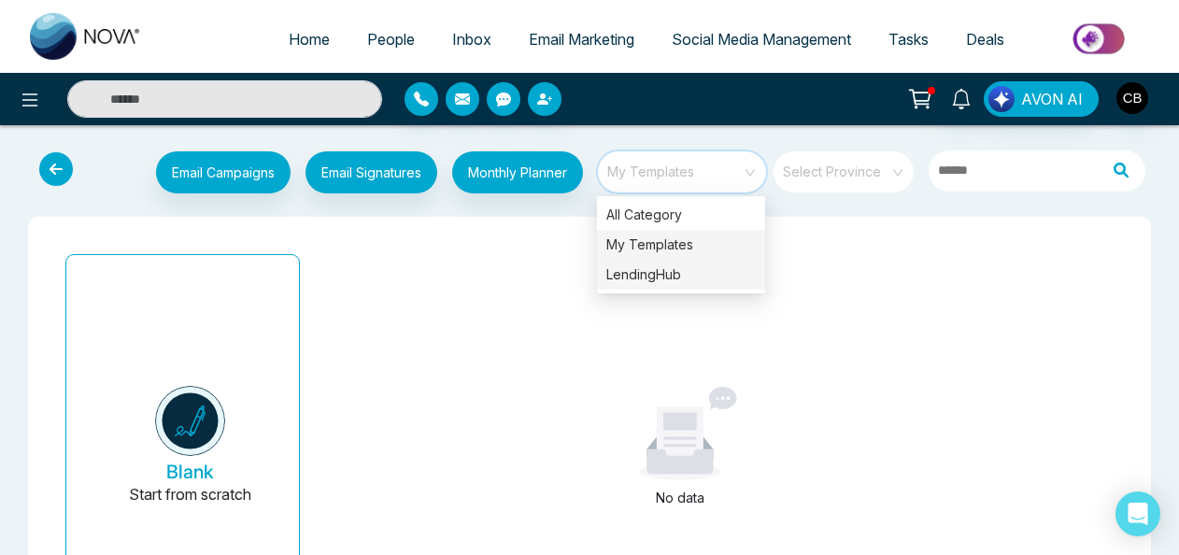
click at [645, 280] on div "LendingHub" at bounding box center [681, 275] width 168 height 30
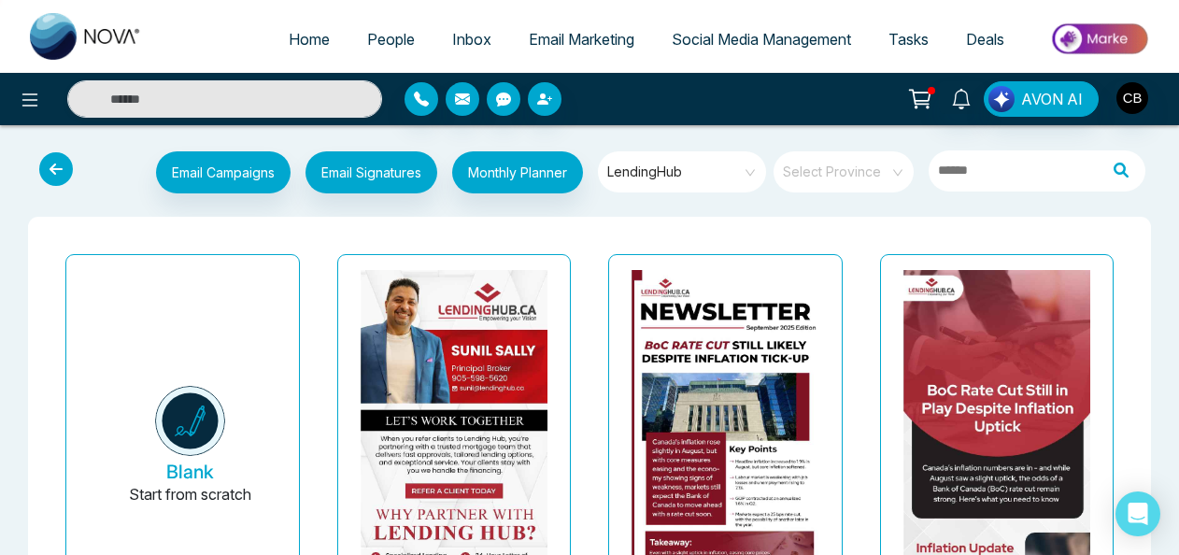
click at [577, 383] on div "Partner with Confidence – Lending Hub Has You Covered Last updated: [DATE]" at bounding box center [455, 475] width 272 height 457
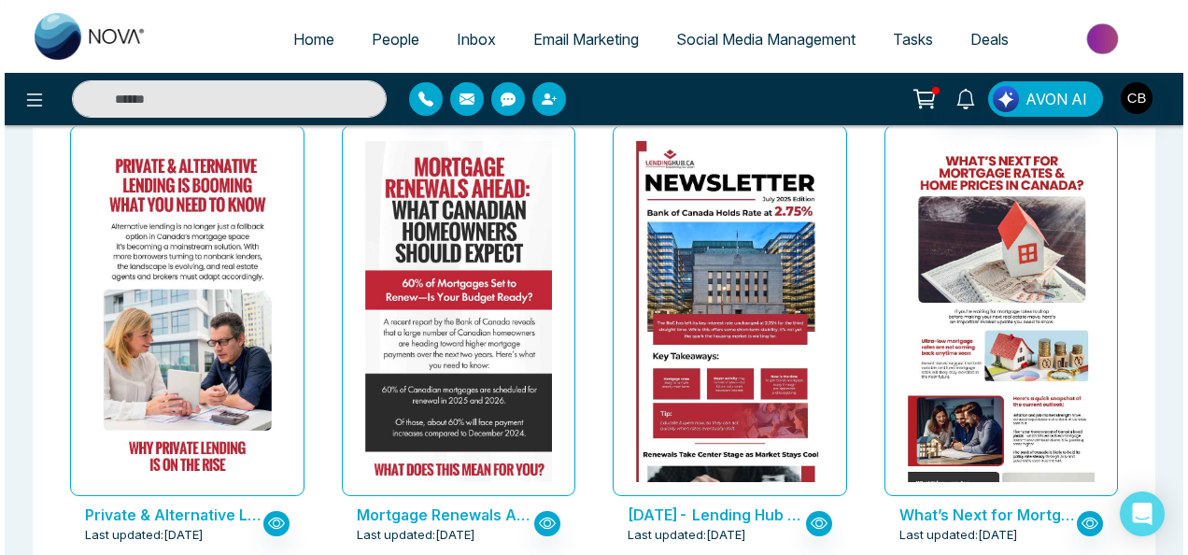
scroll to position [1956, 0]
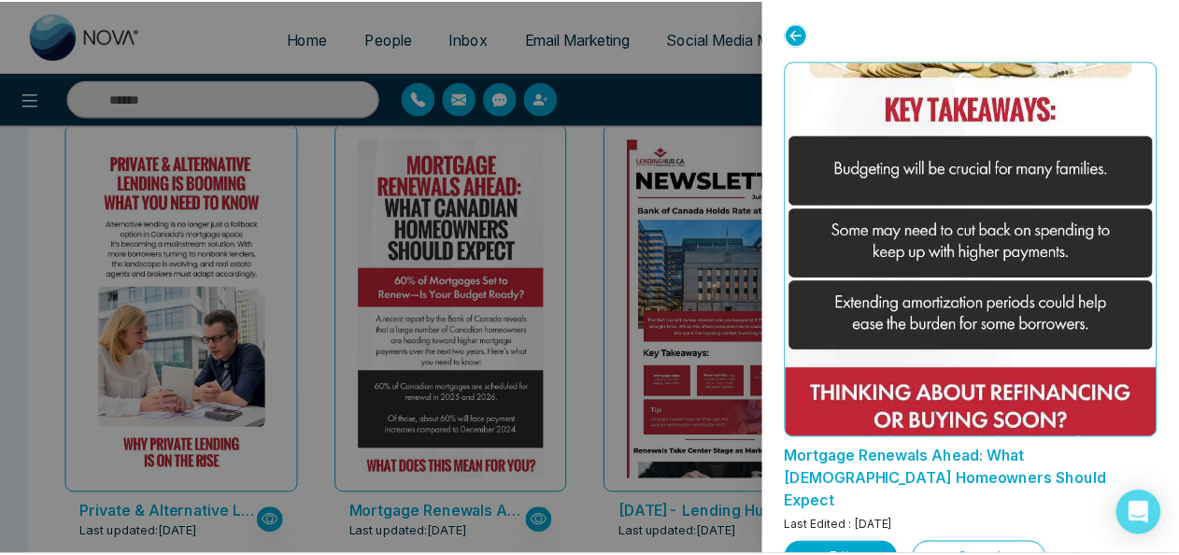
scroll to position [2568, 0]
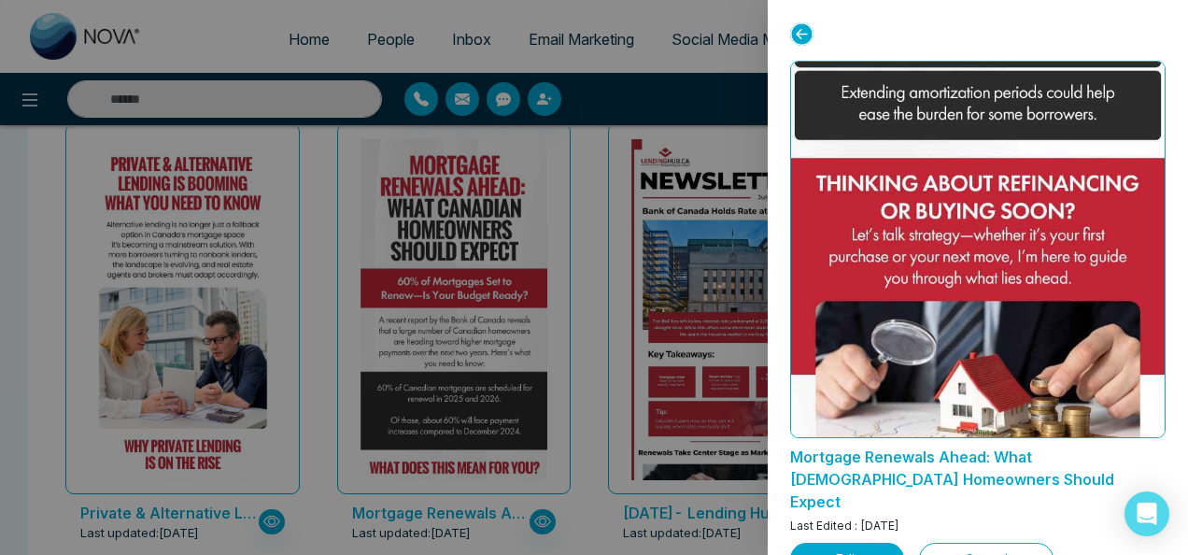
click at [633, 119] on div at bounding box center [594, 277] width 1188 height 555
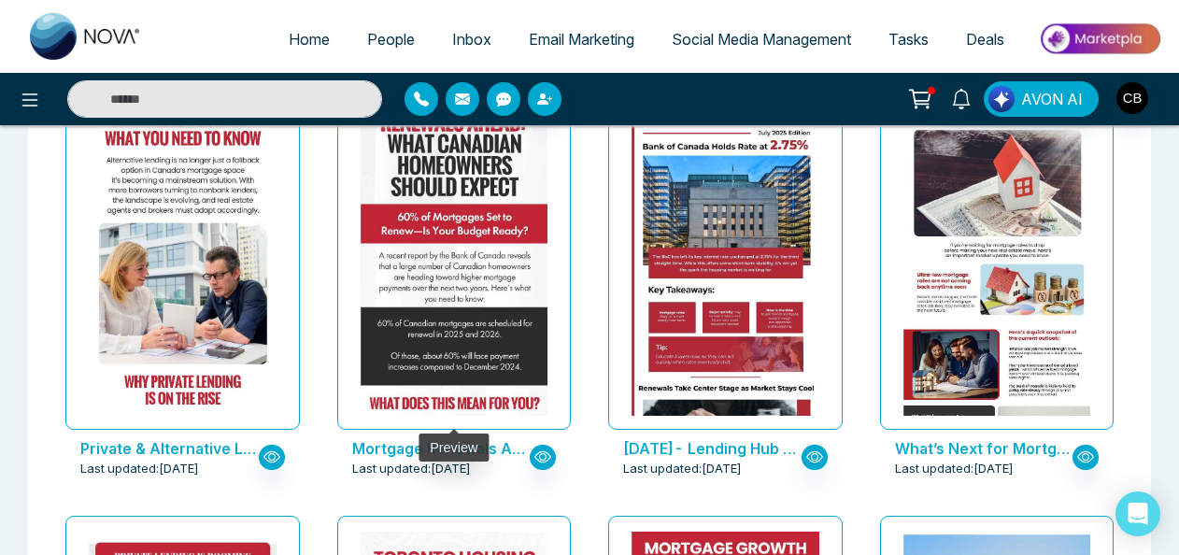
scroll to position [2021, 0]
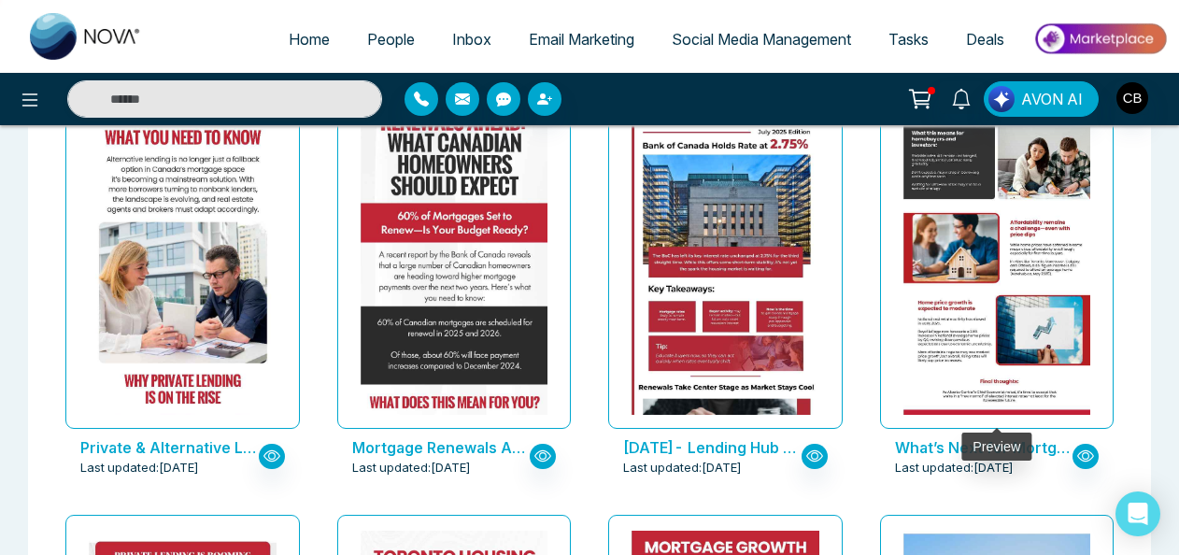
click at [982, 284] on img at bounding box center [996, 128] width 375 height 674
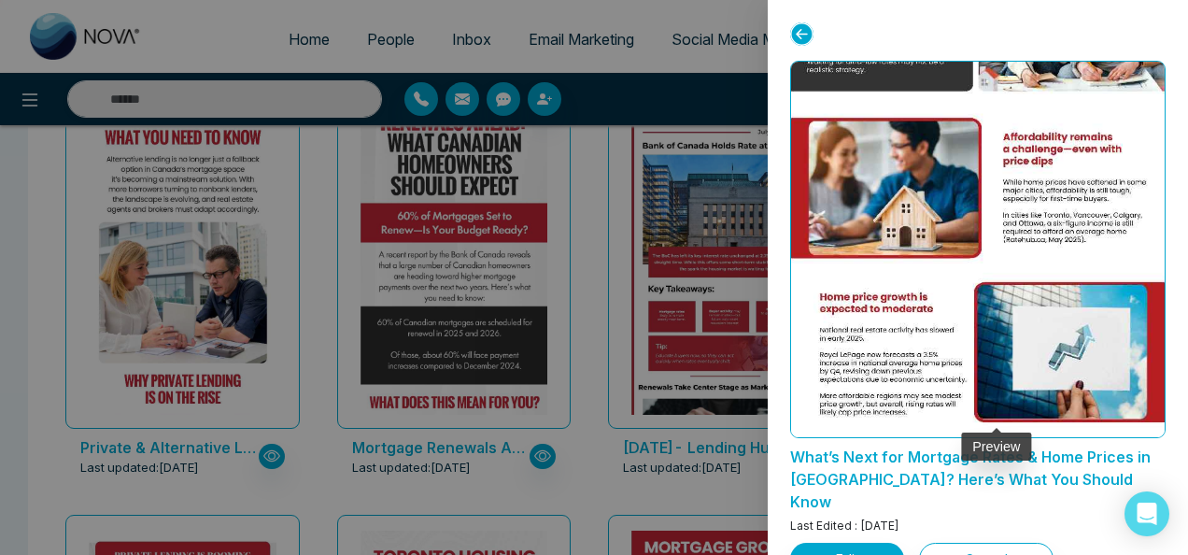
scroll to position [773, 0]
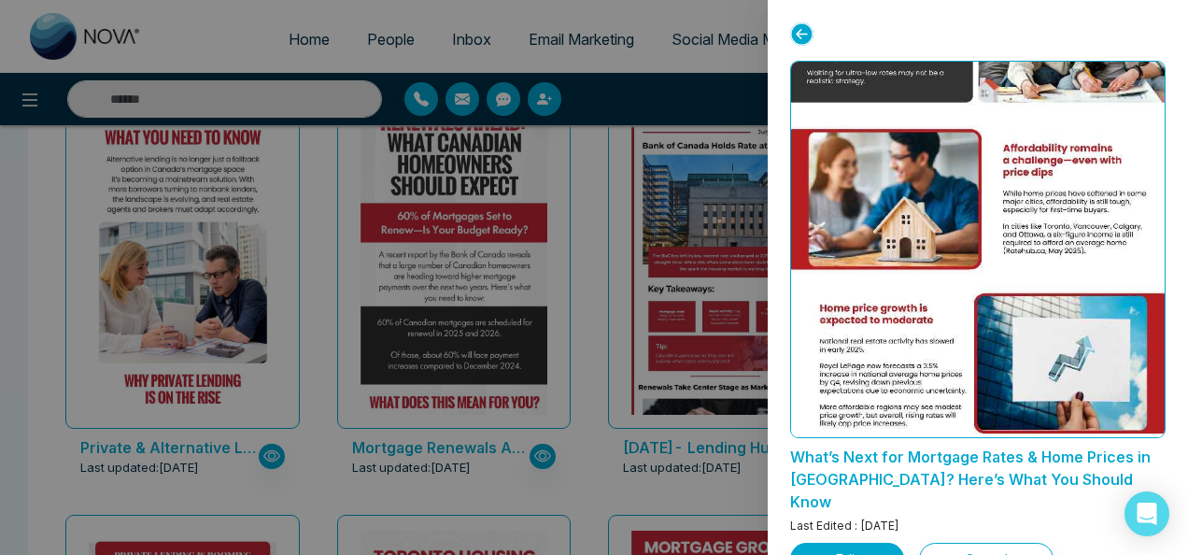
click at [569, 377] on div at bounding box center [594, 277] width 1188 height 555
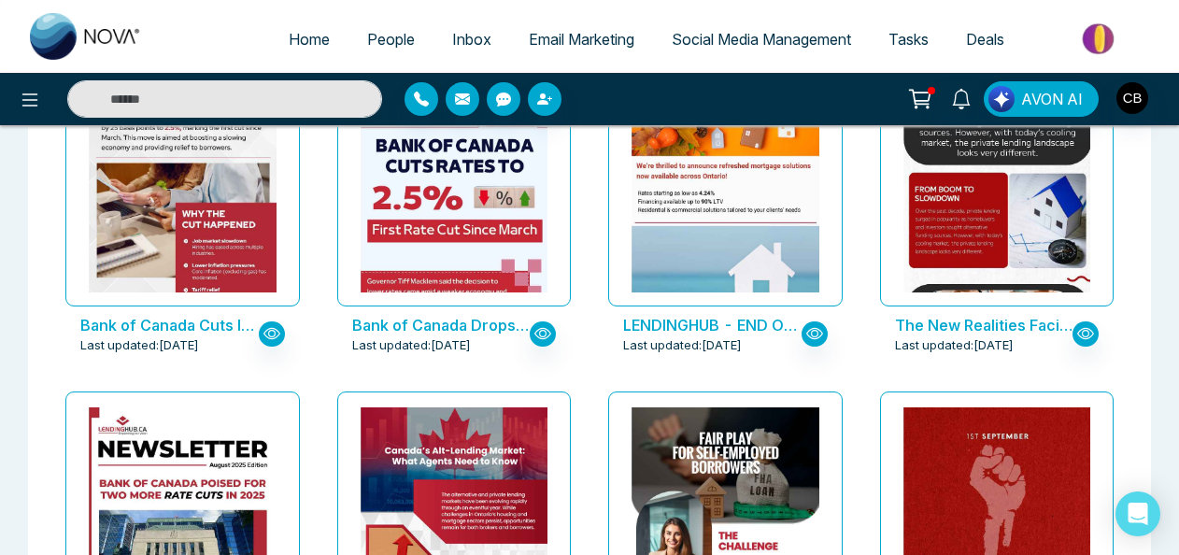
scroll to position [584, 0]
